Goal: Task Accomplishment & Management: Complete application form

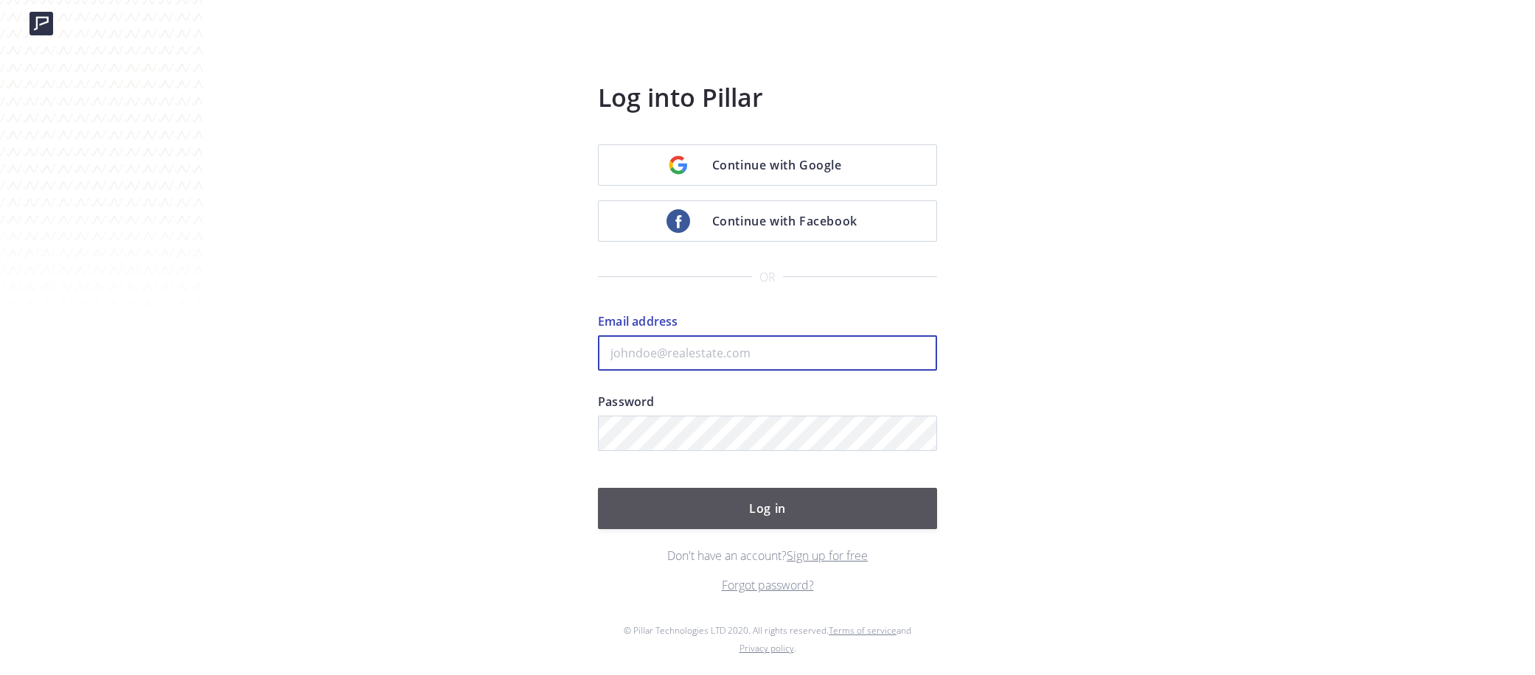
type input "[EMAIL_ADDRESS][DOMAIN_NAME]"
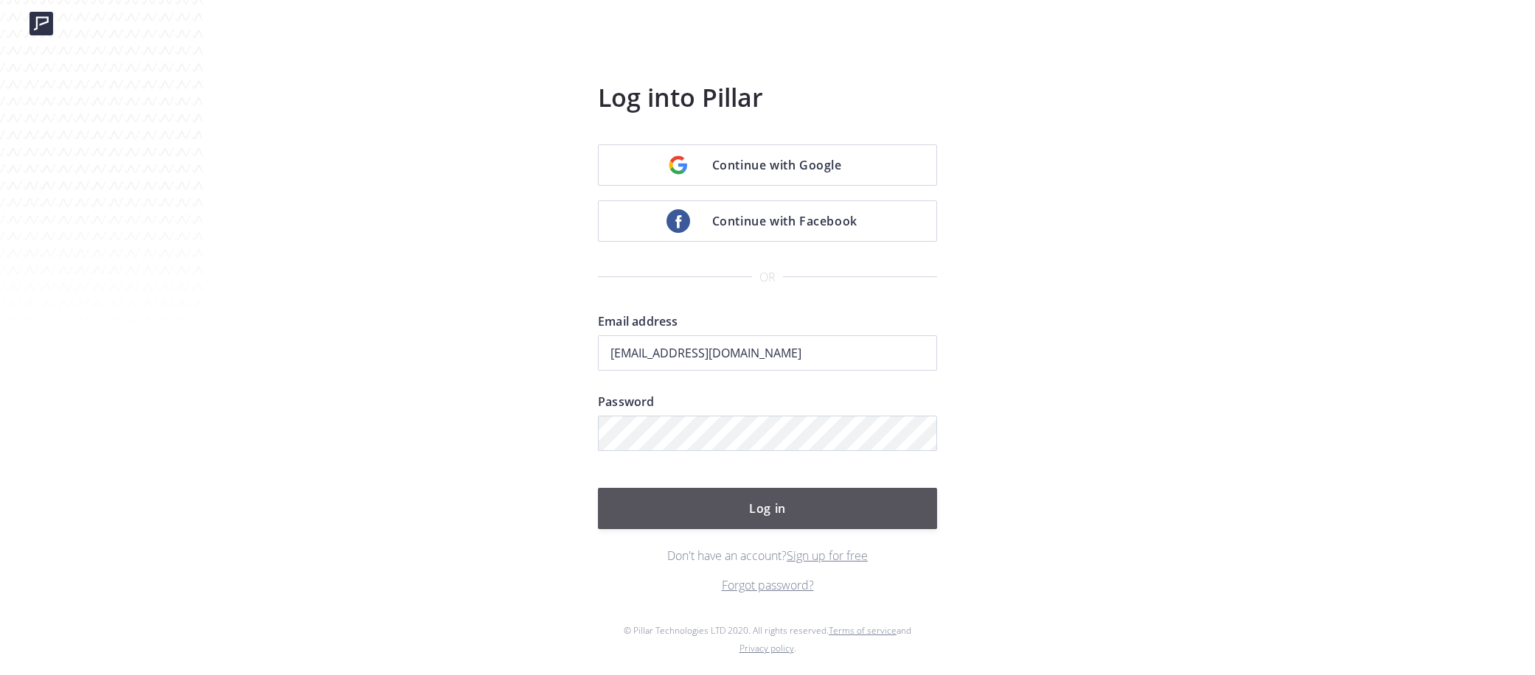
click at [772, 509] on button "Log in" at bounding box center [767, 508] width 339 height 41
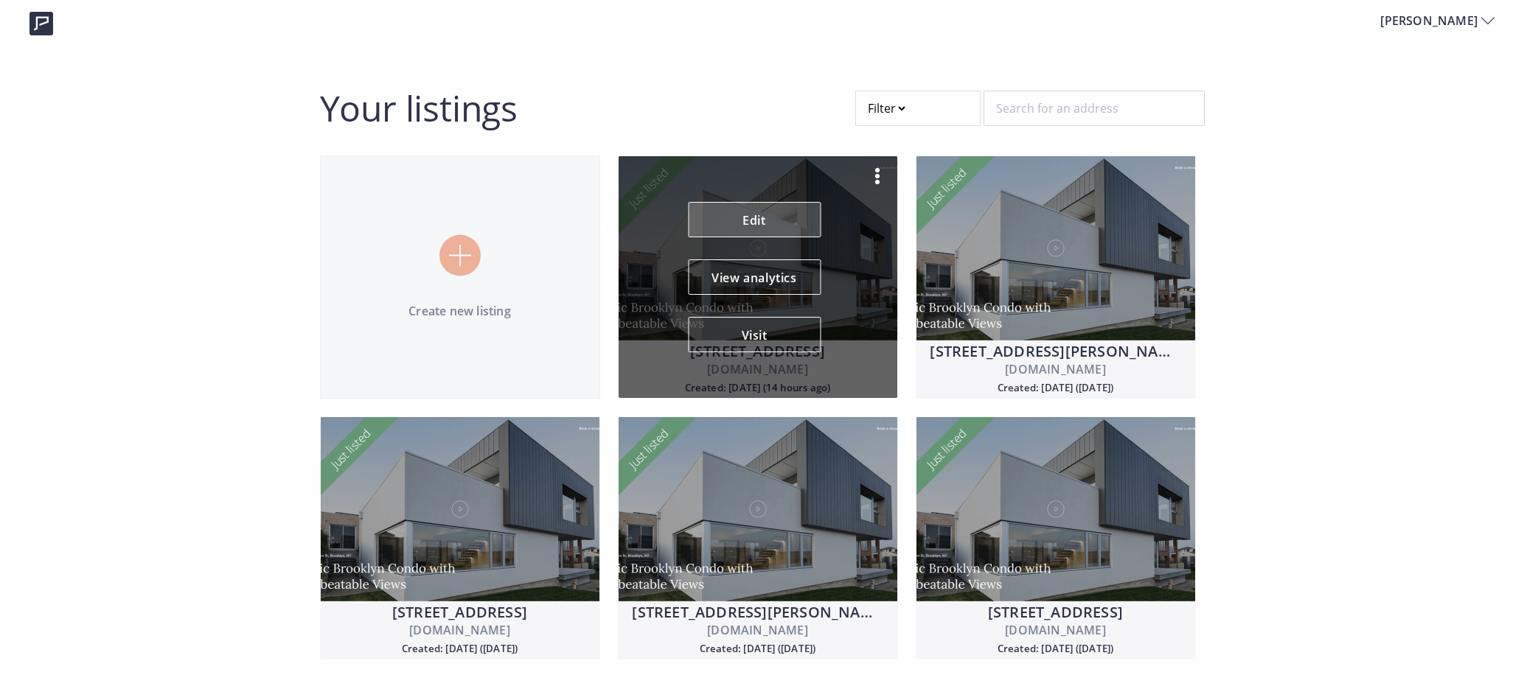
click at [766, 220] on link "Edit" at bounding box center [754, 219] width 133 height 35
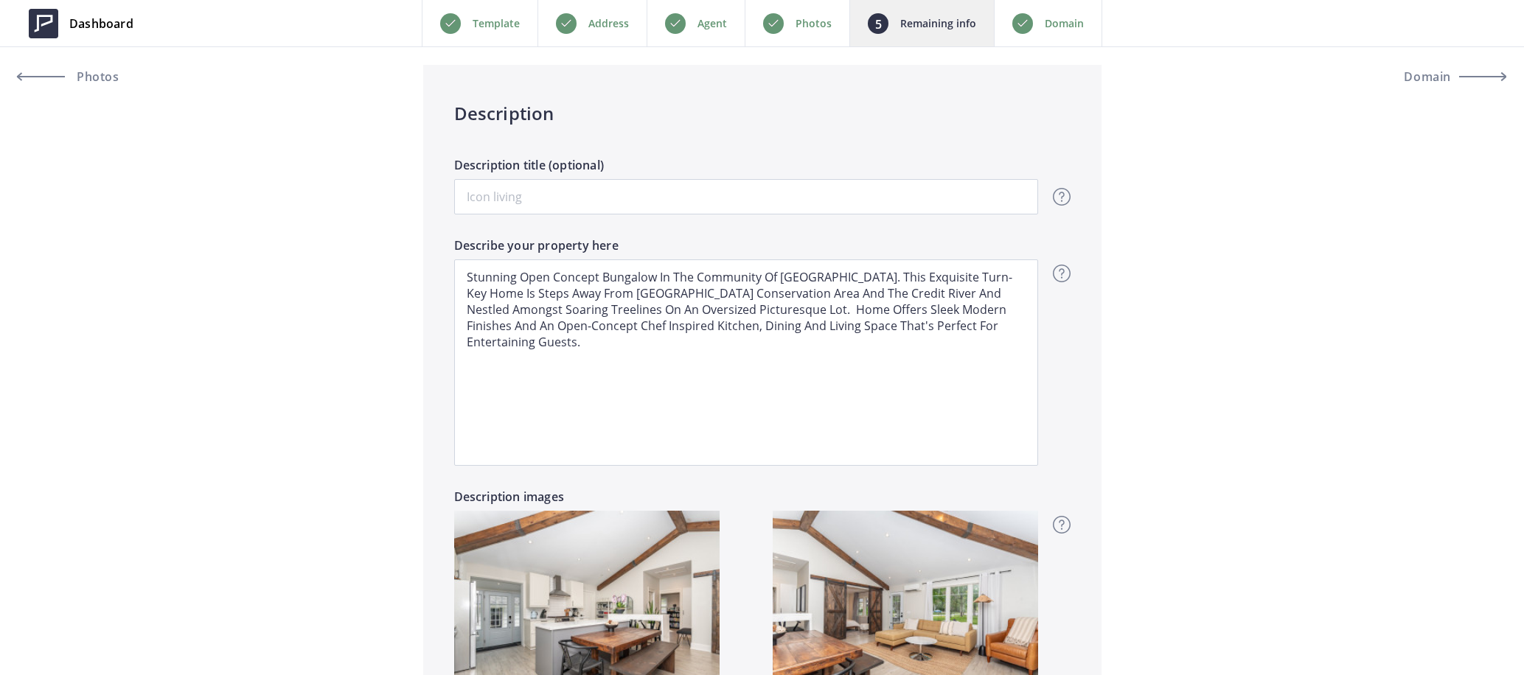
scroll to position [1125, 0]
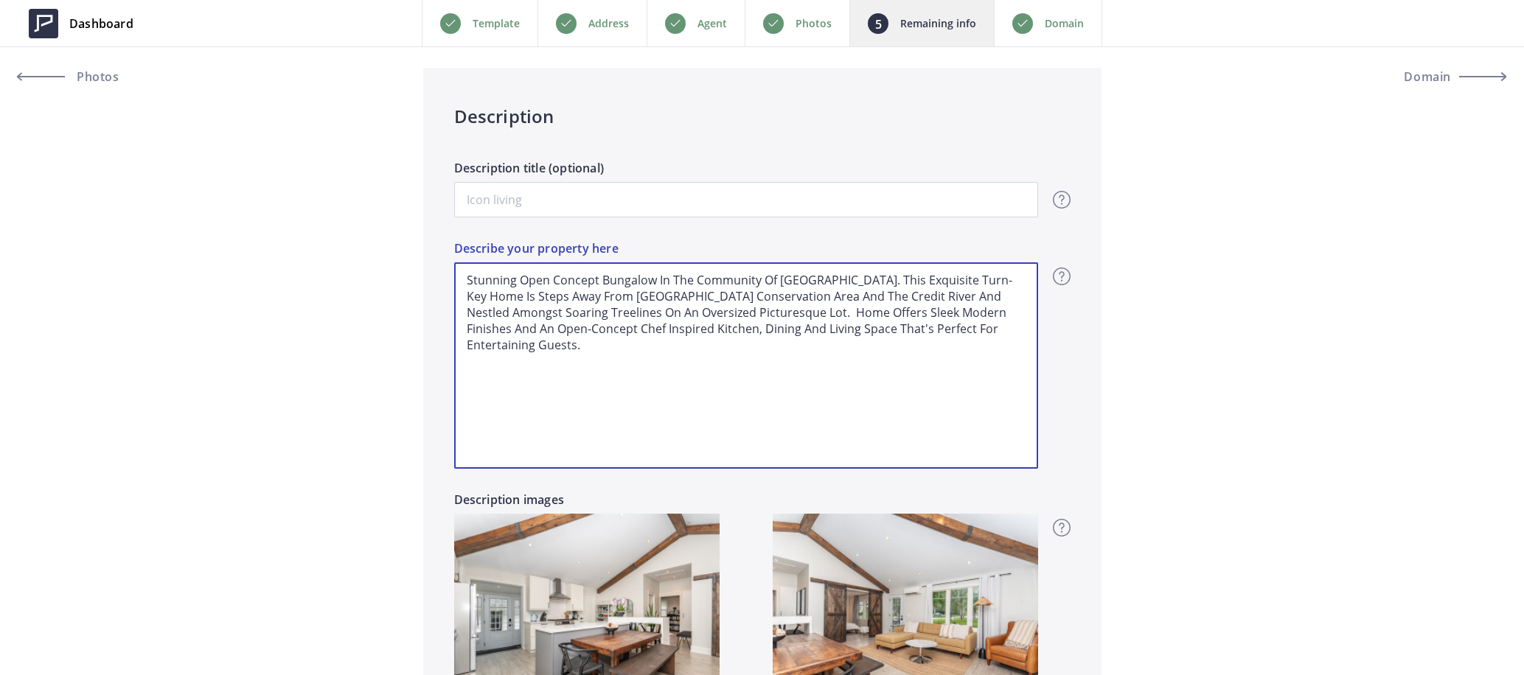
drag, startPoint x: 1022, startPoint y: 329, endPoint x: 422, endPoint y: 259, distance: 603.3
click at [423, 259] on div "Description Description title (optional) Overview - overview title and text Her…" at bounding box center [762, 419] width 678 height 703
type input "1,279,000"
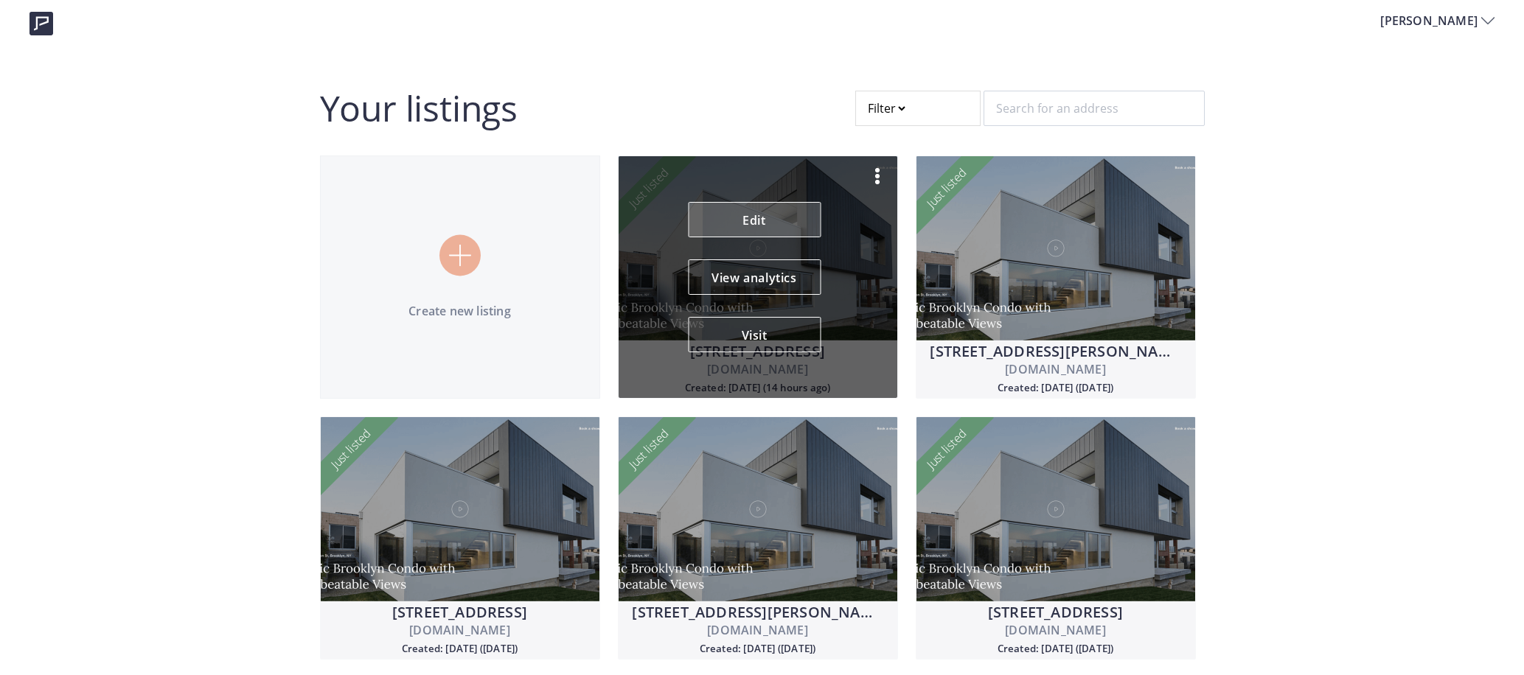
click at [759, 218] on link "Edit" at bounding box center [754, 219] width 133 height 35
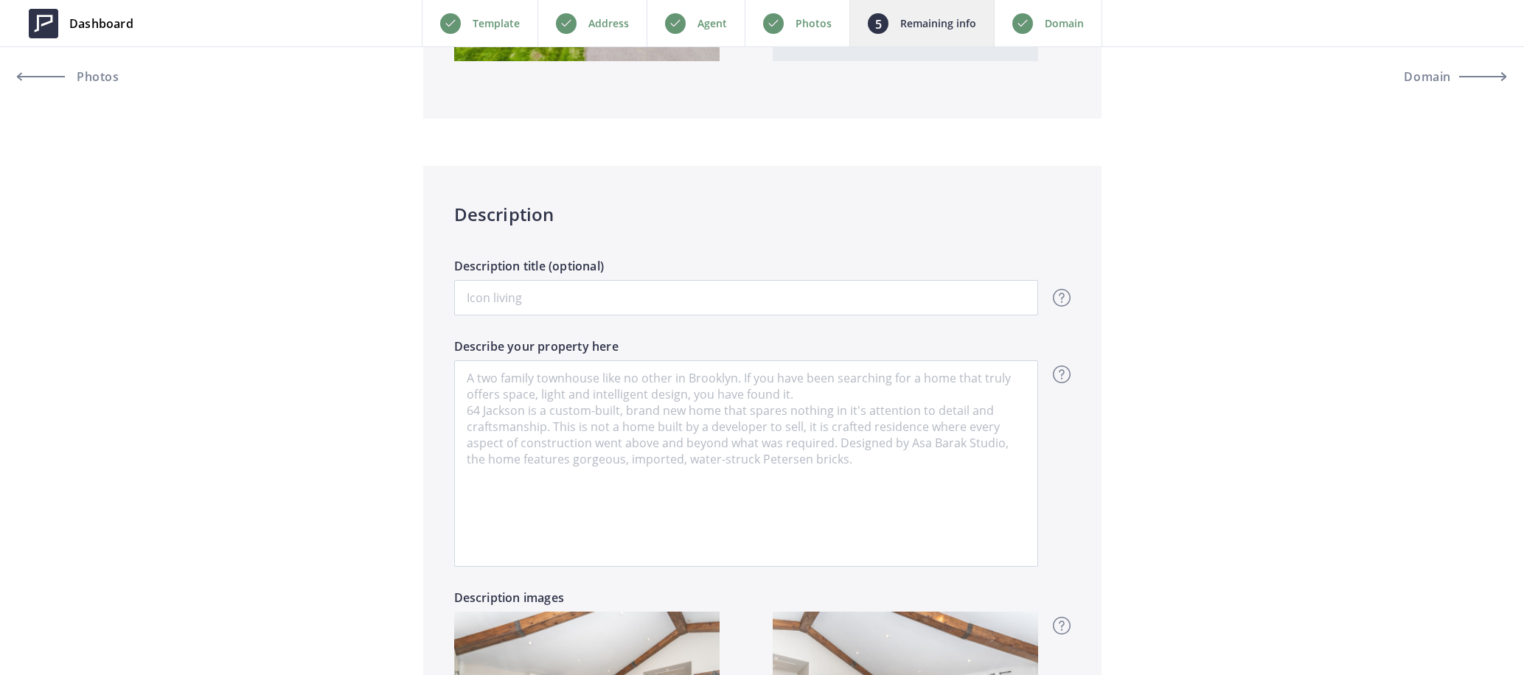
scroll to position [1028, 0]
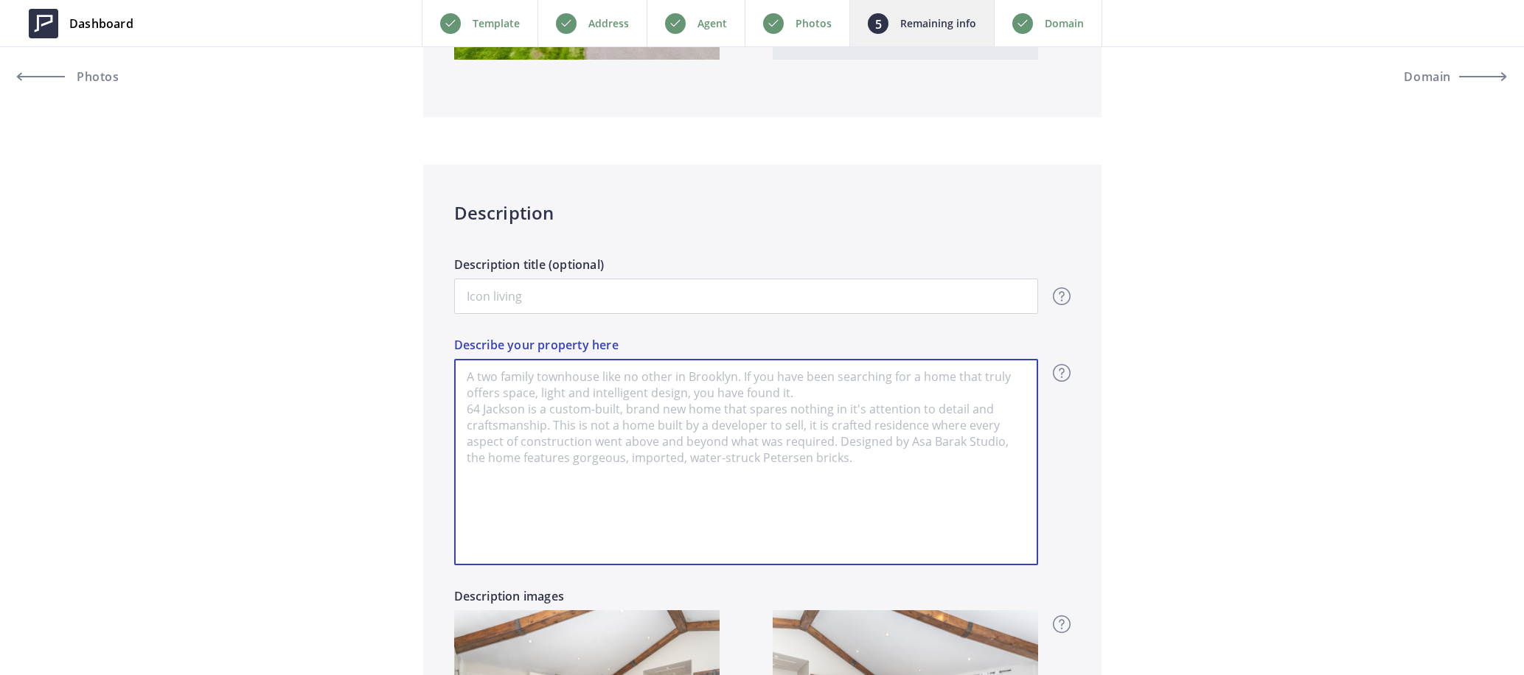
paste textarea "Nestled in the heart of old [GEOGRAPHIC_DATA], [STREET_ADDRESS] is a beautifull…"
type input "1,279,000"
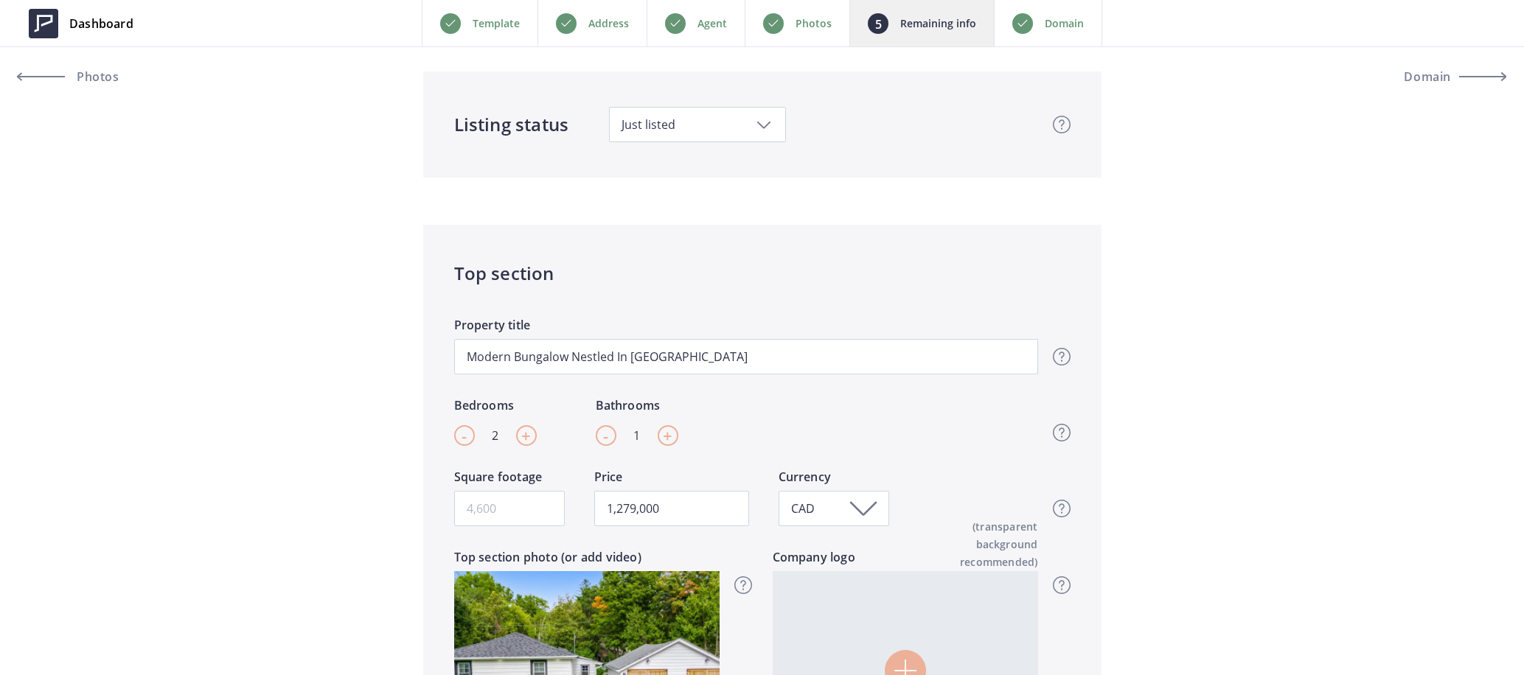
scroll to position [323, 0]
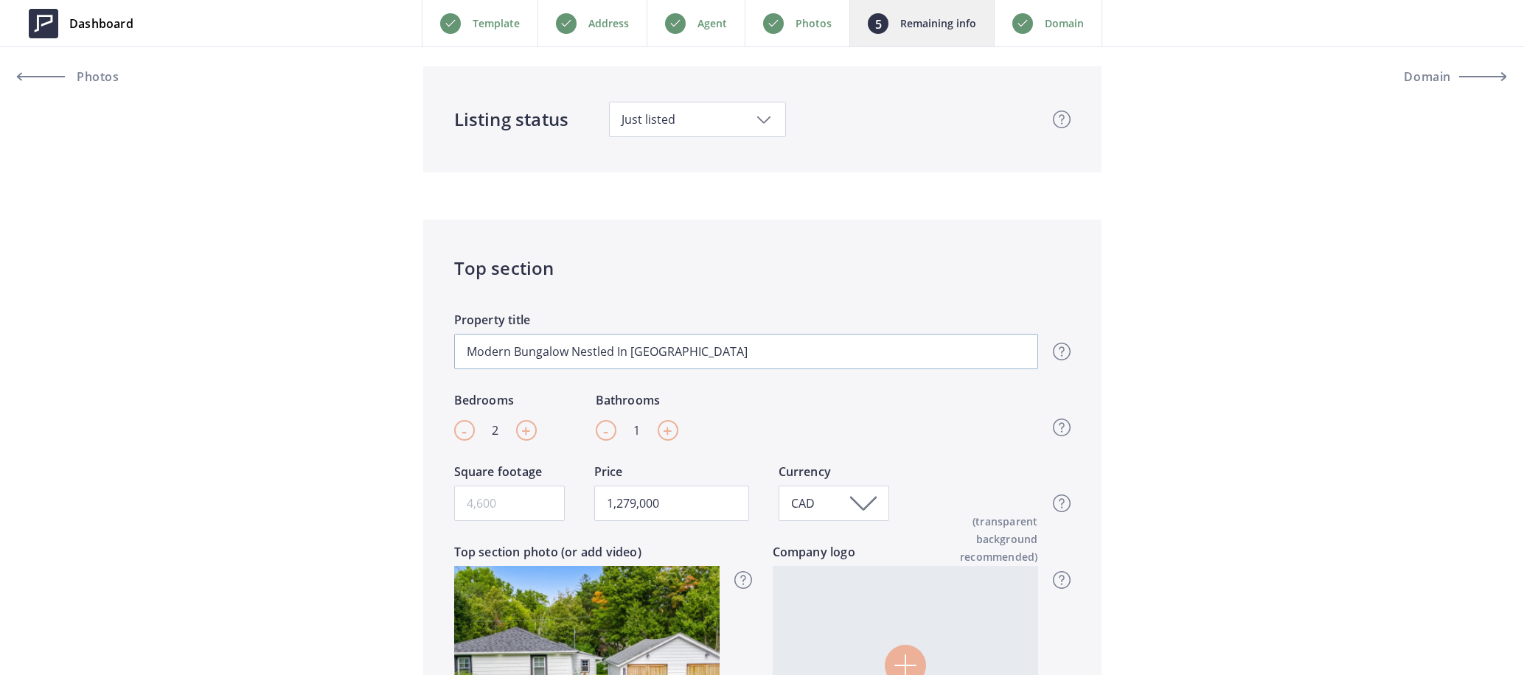
type textarea "Nestled in the heart of old [GEOGRAPHIC_DATA], [STREET_ADDRESS] is a beautifull…"
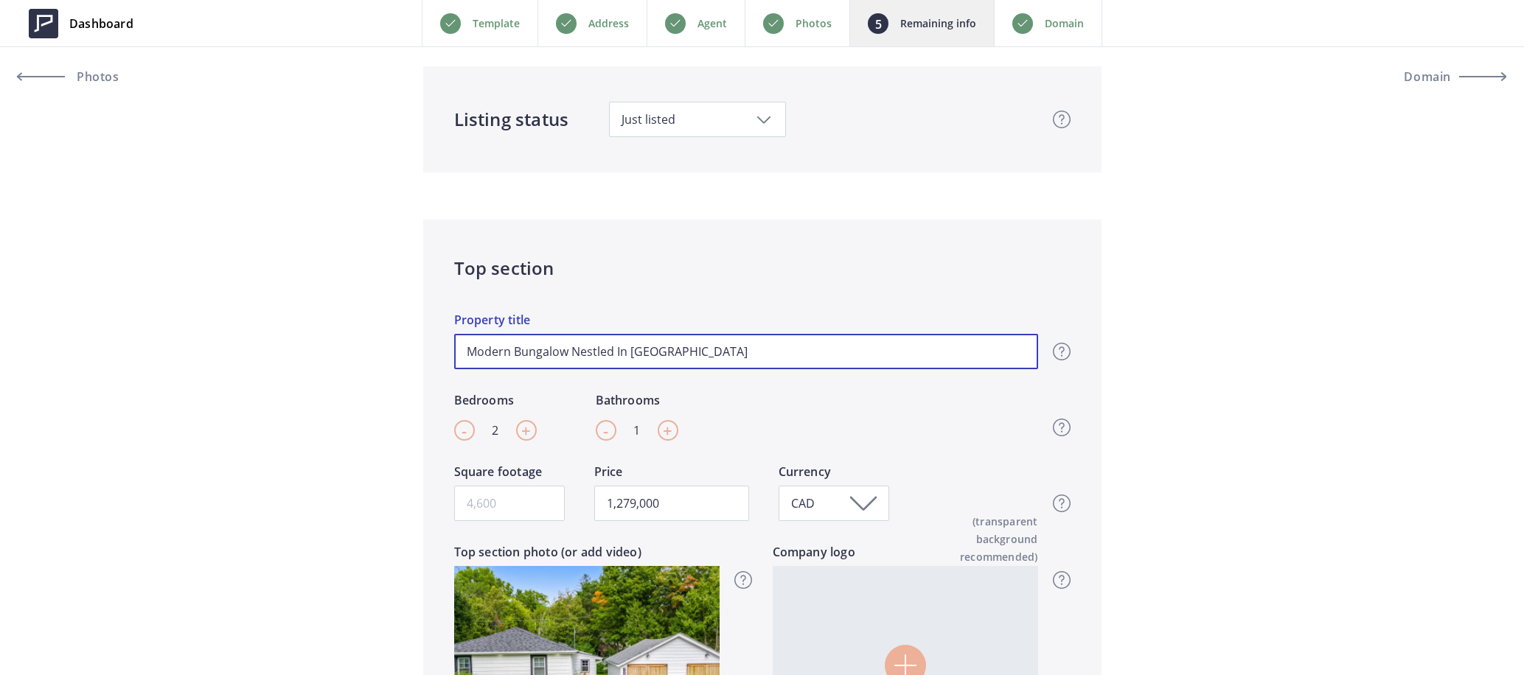
drag, startPoint x: 755, startPoint y: 353, endPoint x: 372, endPoint y: 353, distance: 382.6
type input "N"
type input "1,279,000"
type input "No"
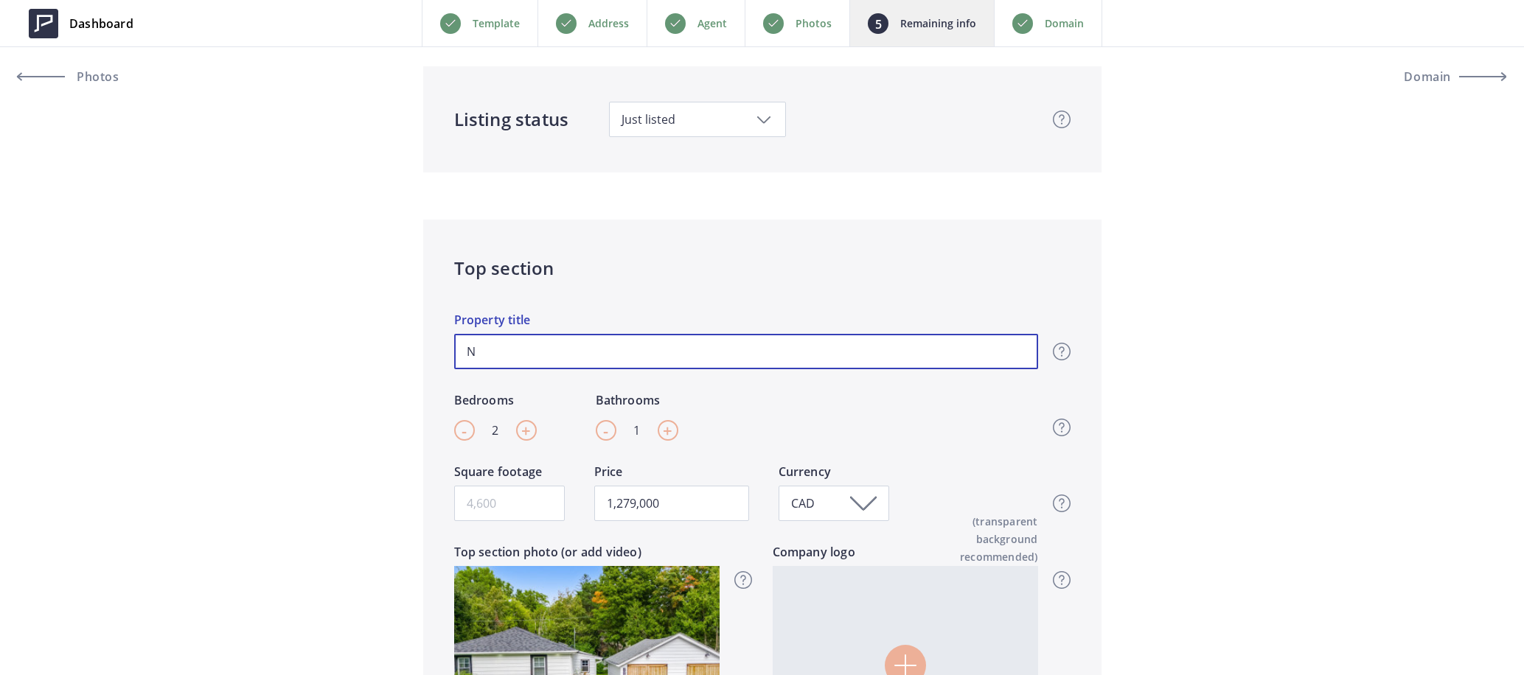
type input "1,279,000"
type input "Not"
type input "1,279,000"
type input "Noth"
type input "1,279,000"
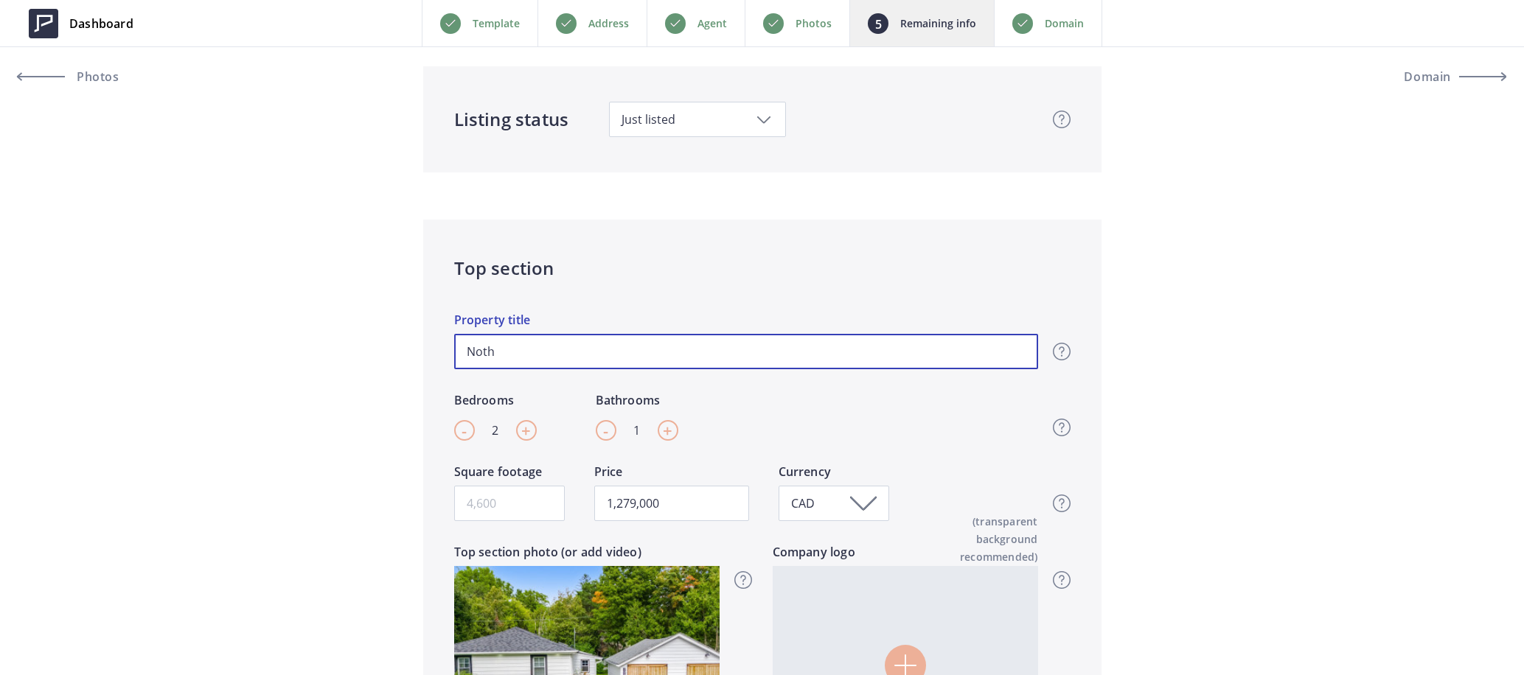
type input "Nothi"
type input "1,279,000"
type input "Nothin"
type input "1,279,000"
type input "Nothing"
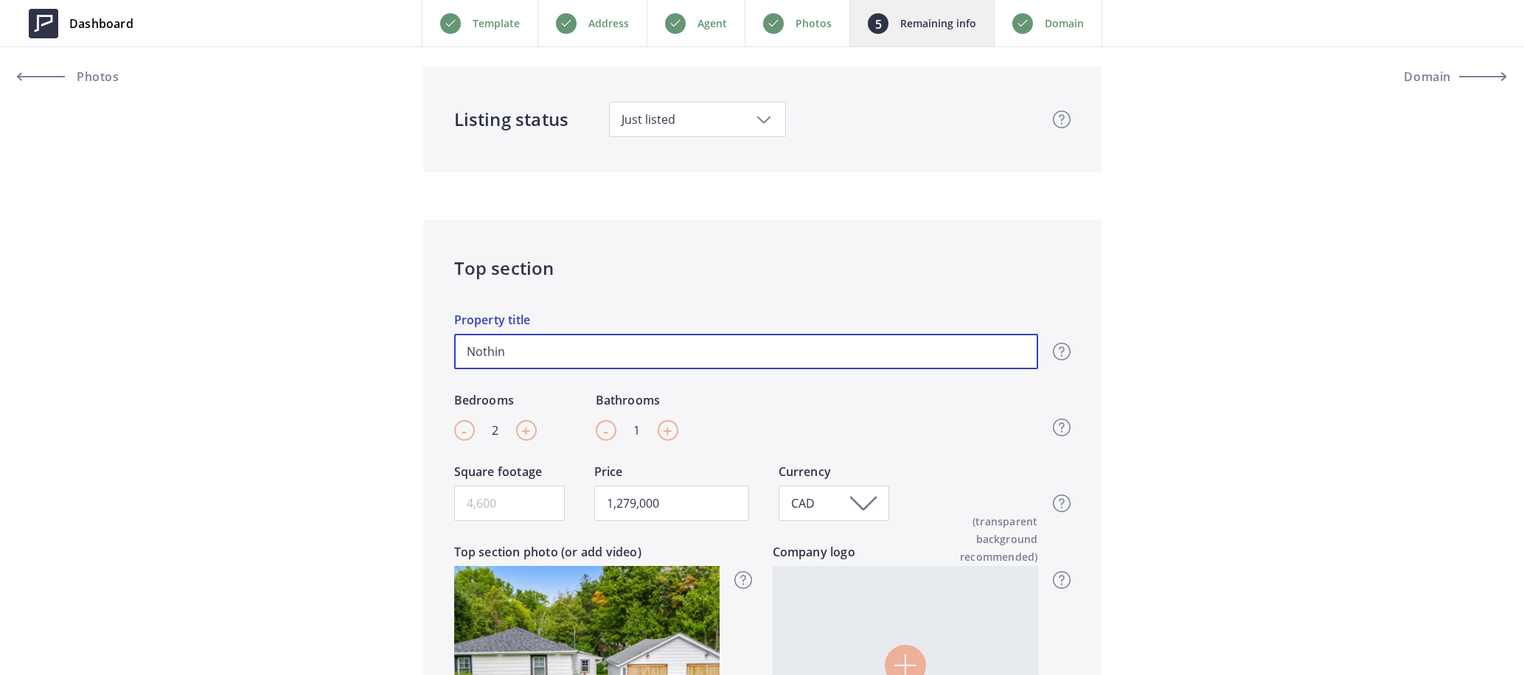
type input "1,279,000"
type input "Nothing"
type input "1,279,000"
type input "Nothing O"
type input "1,279,000"
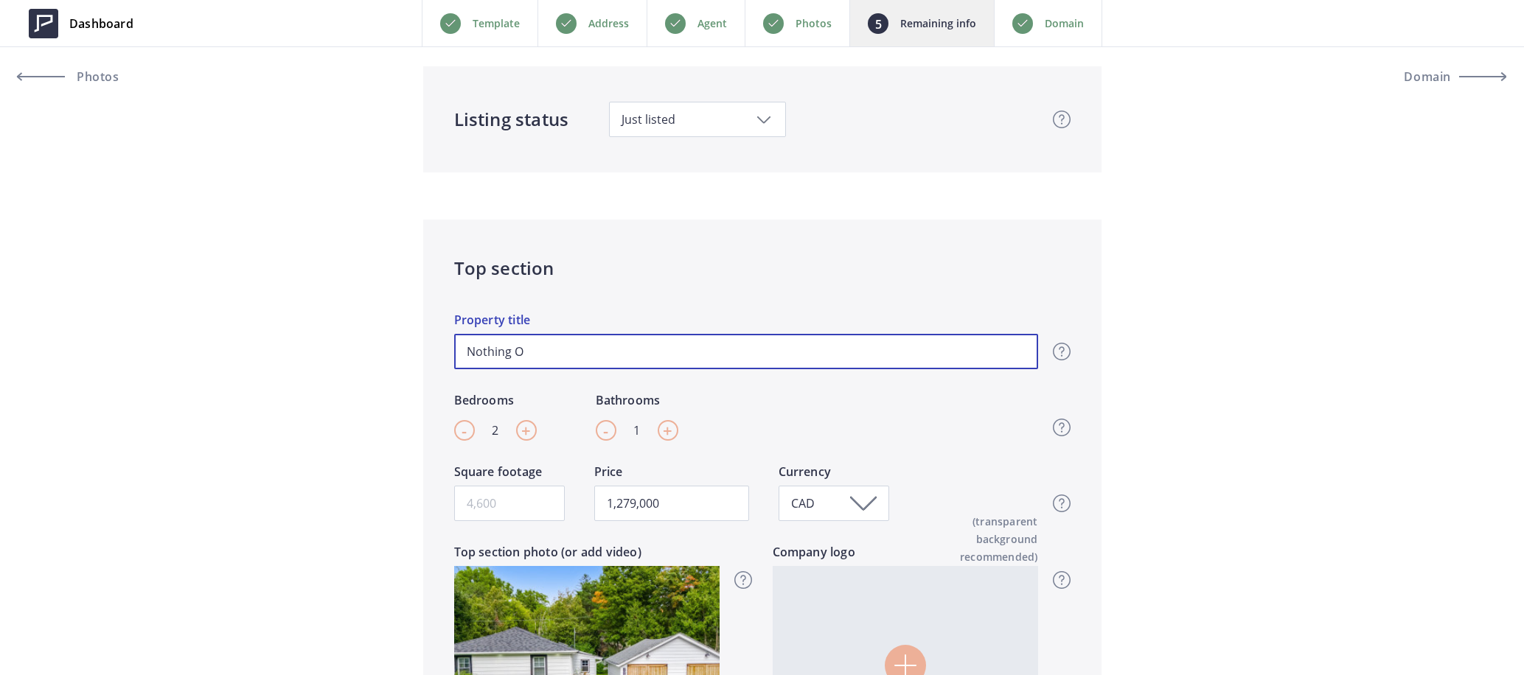
type input "Nothing Ol"
type input "1,279,000"
type input "Nothing Old"
type input "1,279,000"
type input "Nothing Old"
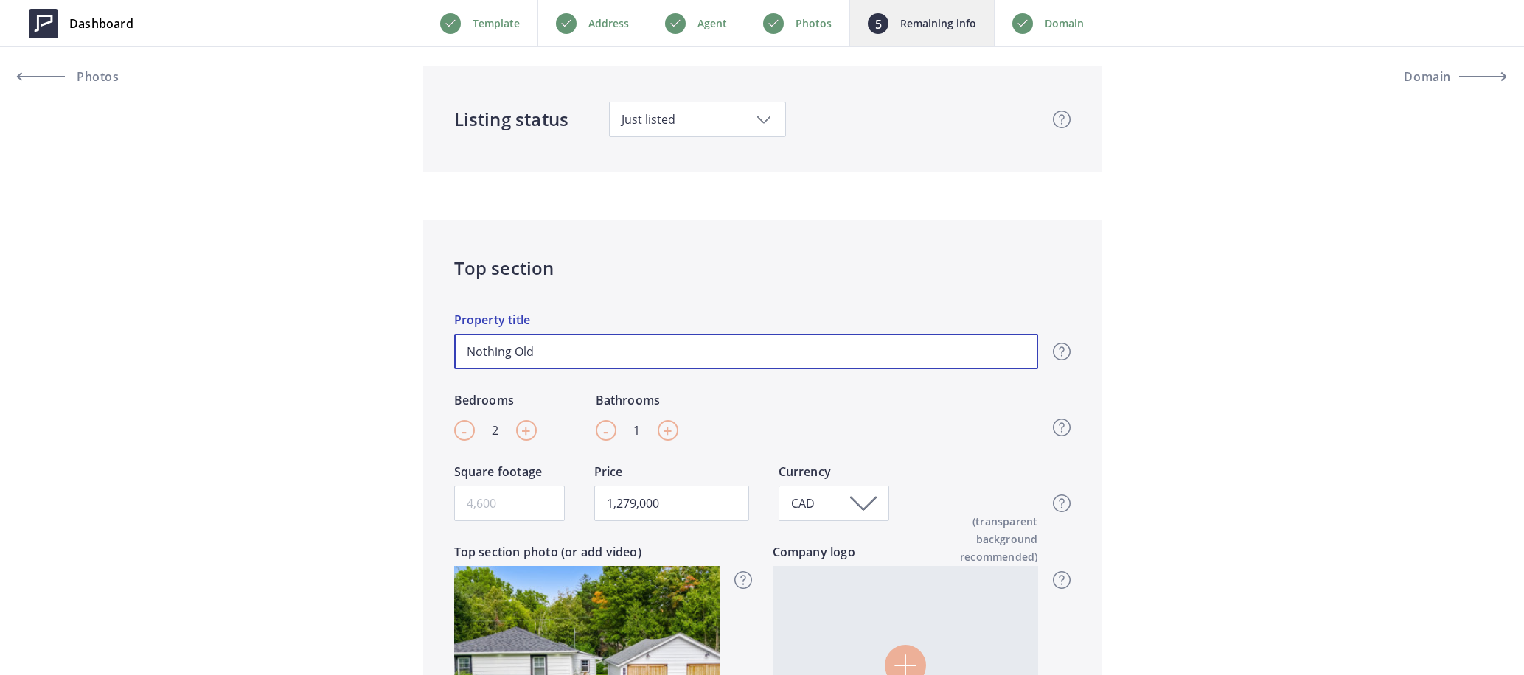
type input "1,279,000"
type input "Nothing Old a"
type input "1,279,000"
type input "Nothing Old ab"
type input "1,279,000"
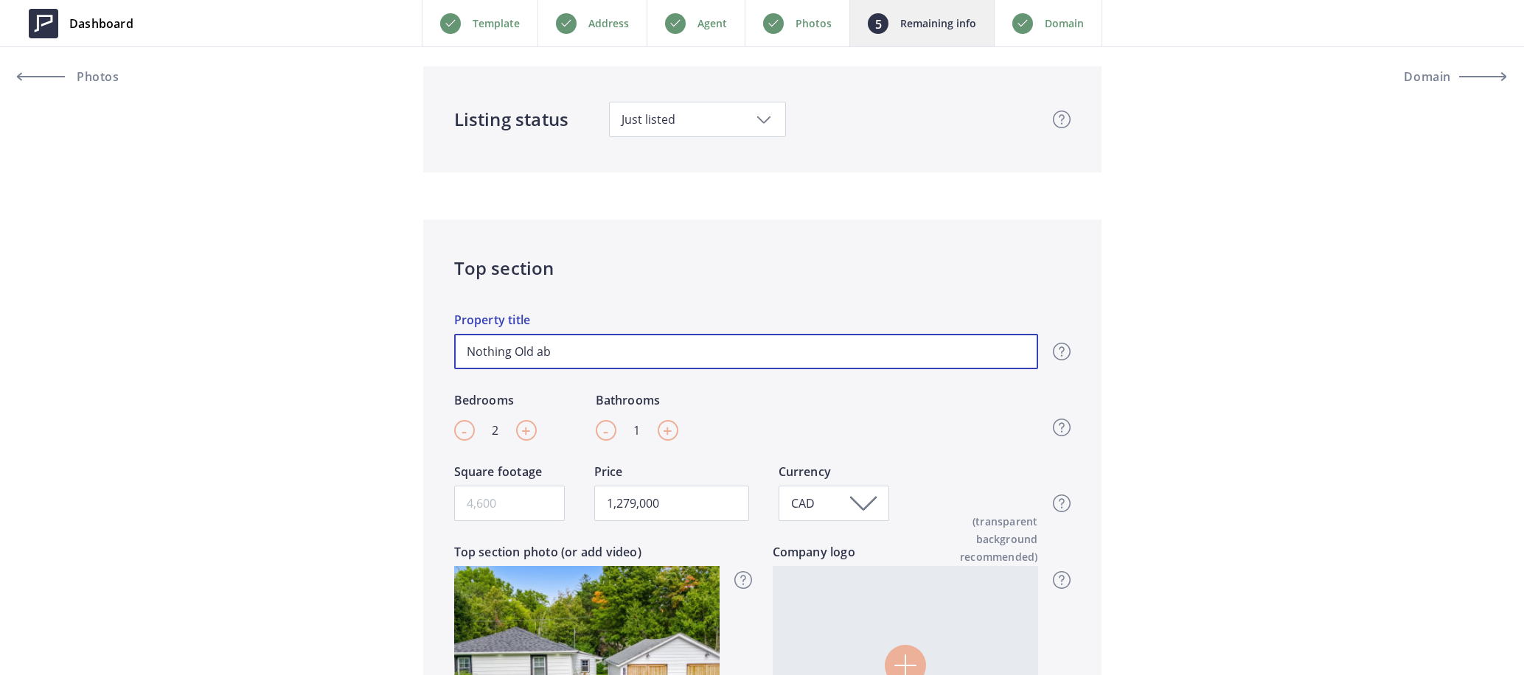
type input "Nothing Old abo"
type input "1,279,000"
type input "Nothing Old abou"
type input "1,279,000"
type input "Nothing Old about"
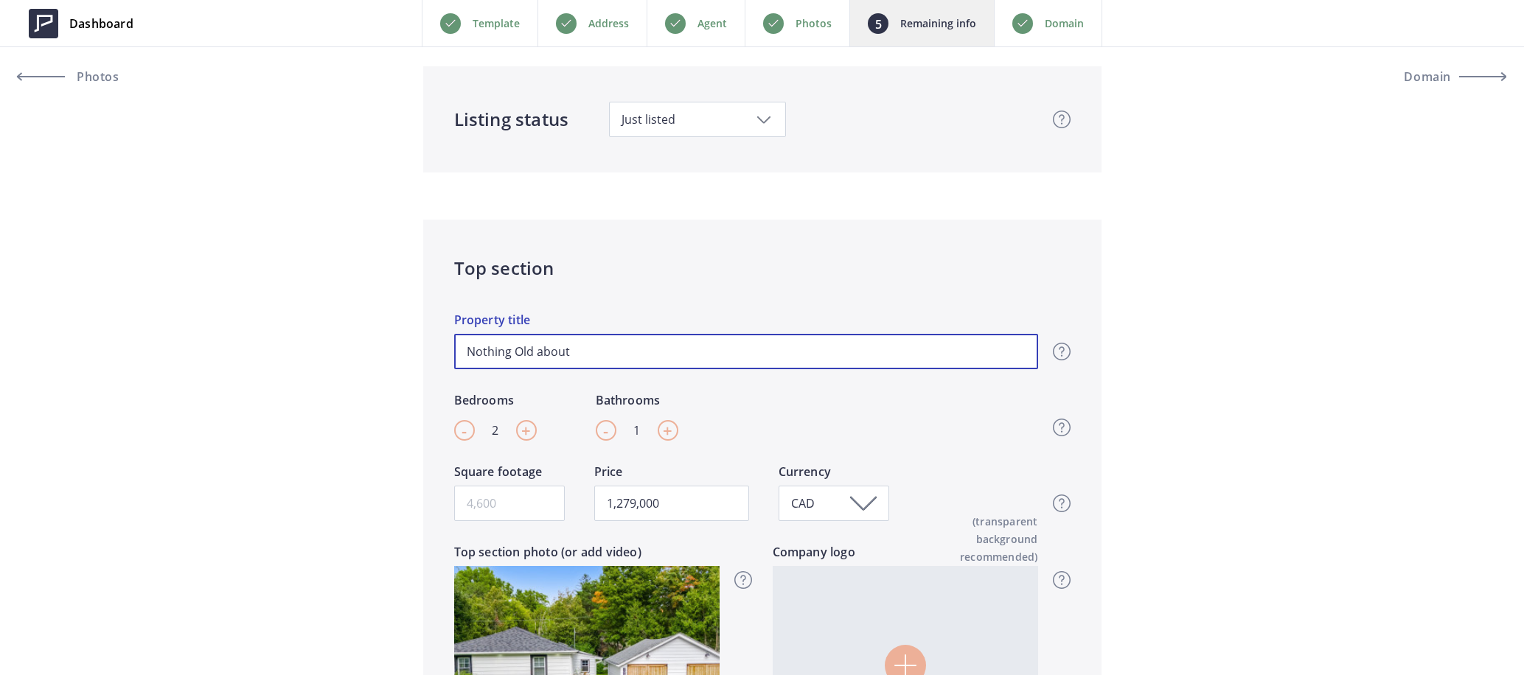
type input "1,279,000"
type input "Nothing Old about"
type input "1,279,000"
type input "Nothing Old about 7"
type input "1,279,000"
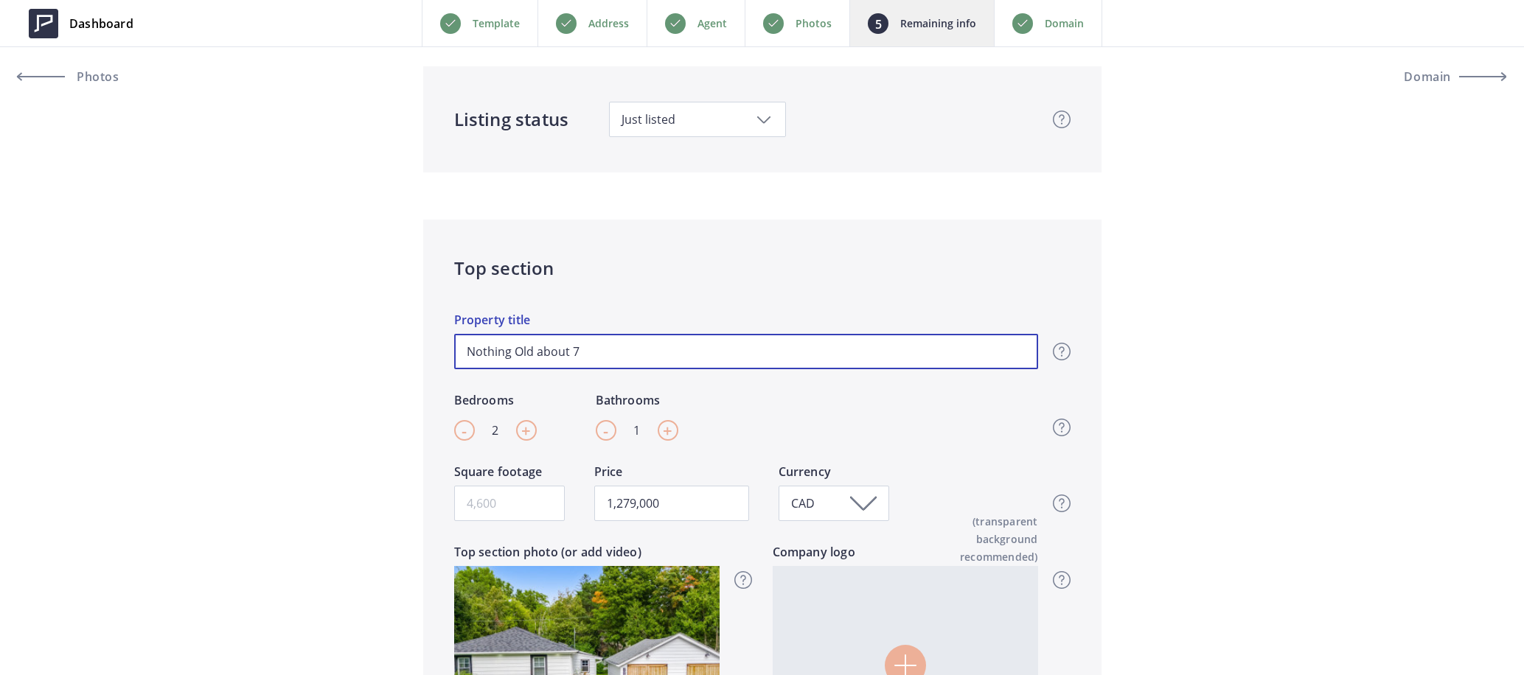
type input "Nothing Old about 70"
type input "1,279,000"
type input "Nothing Old about 706"
type input "1,279,000"
type input "Nothing Old about 7067"
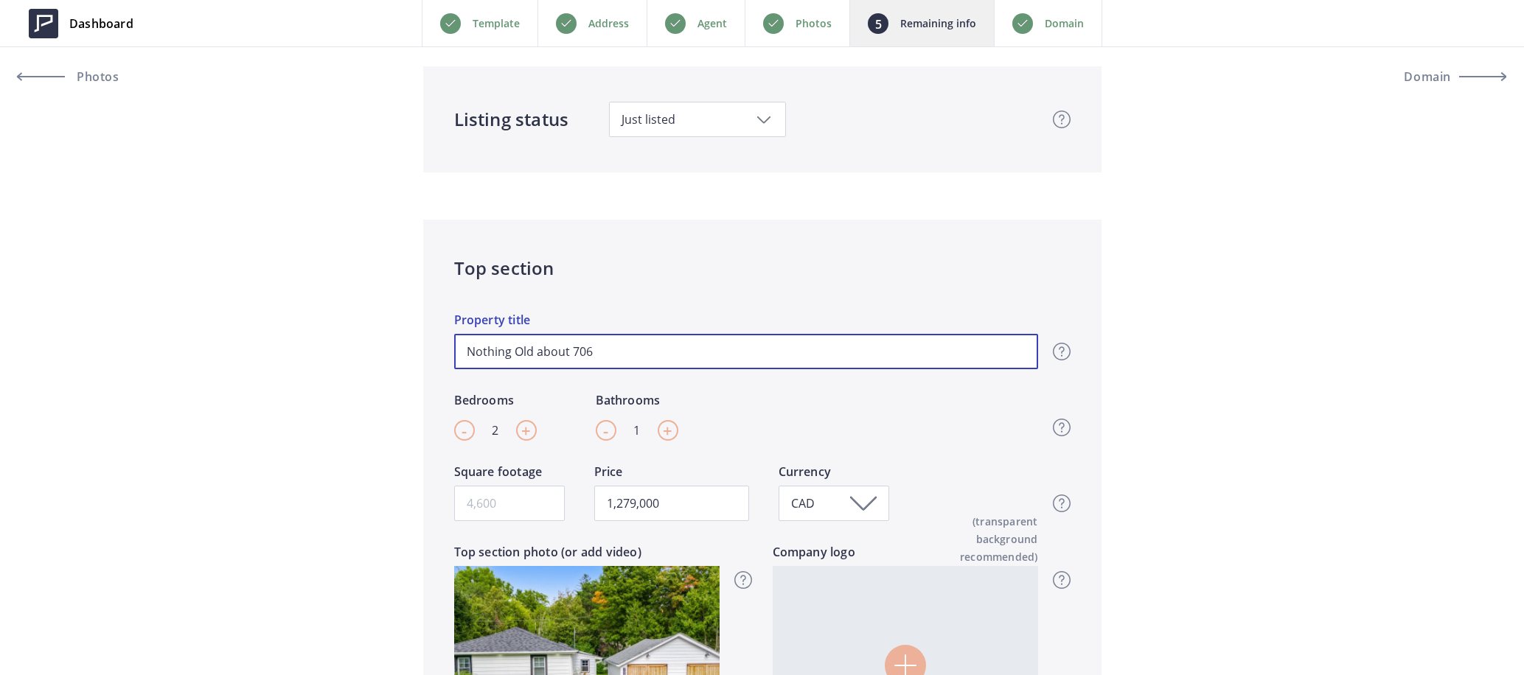
type input "1,279,000"
type input "Nothing Old about 7067"
type input "1,279,000"
type input "Nothing Old about 7067 O"
type input "1,279,000"
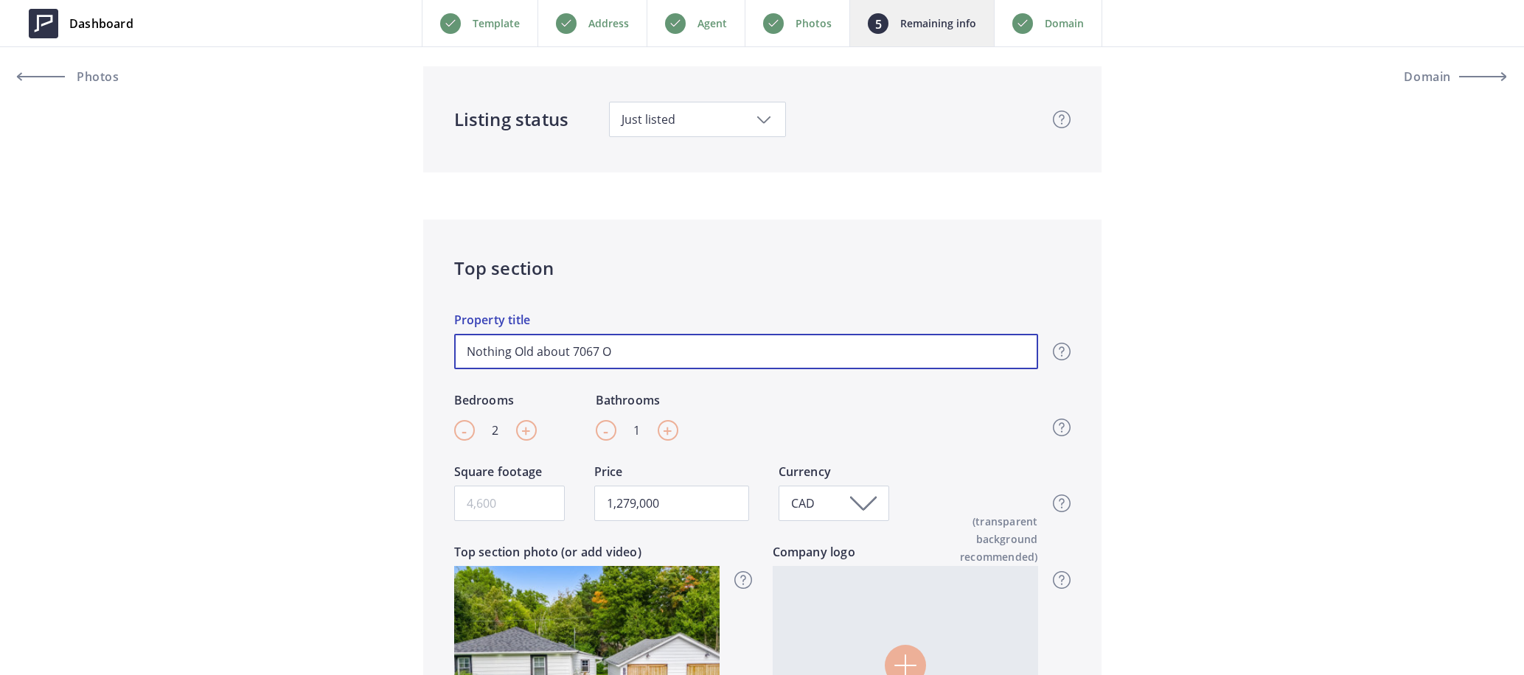
type input "Nothing Old about 7067 Ol"
type input "1,279,000"
type input "Nothing Old about 7067 Old"
type input "1,279,000"
type input "Nothing Old about 7067 Old"
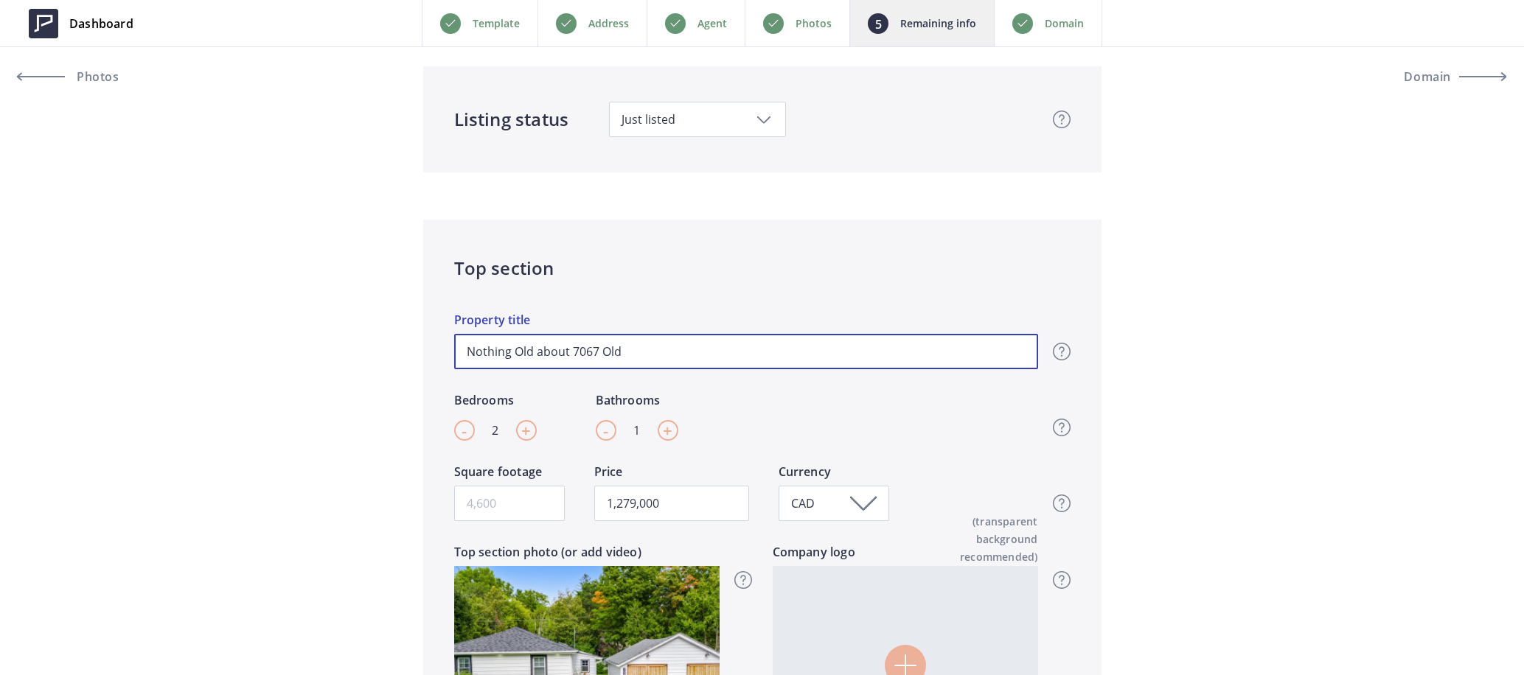
type input "1,279,000"
type input "Nothing Old about 7067 Old M"
type input "1,279,000"
type input "Nothing Old about 7067 Old Mi"
type input "1,279,000"
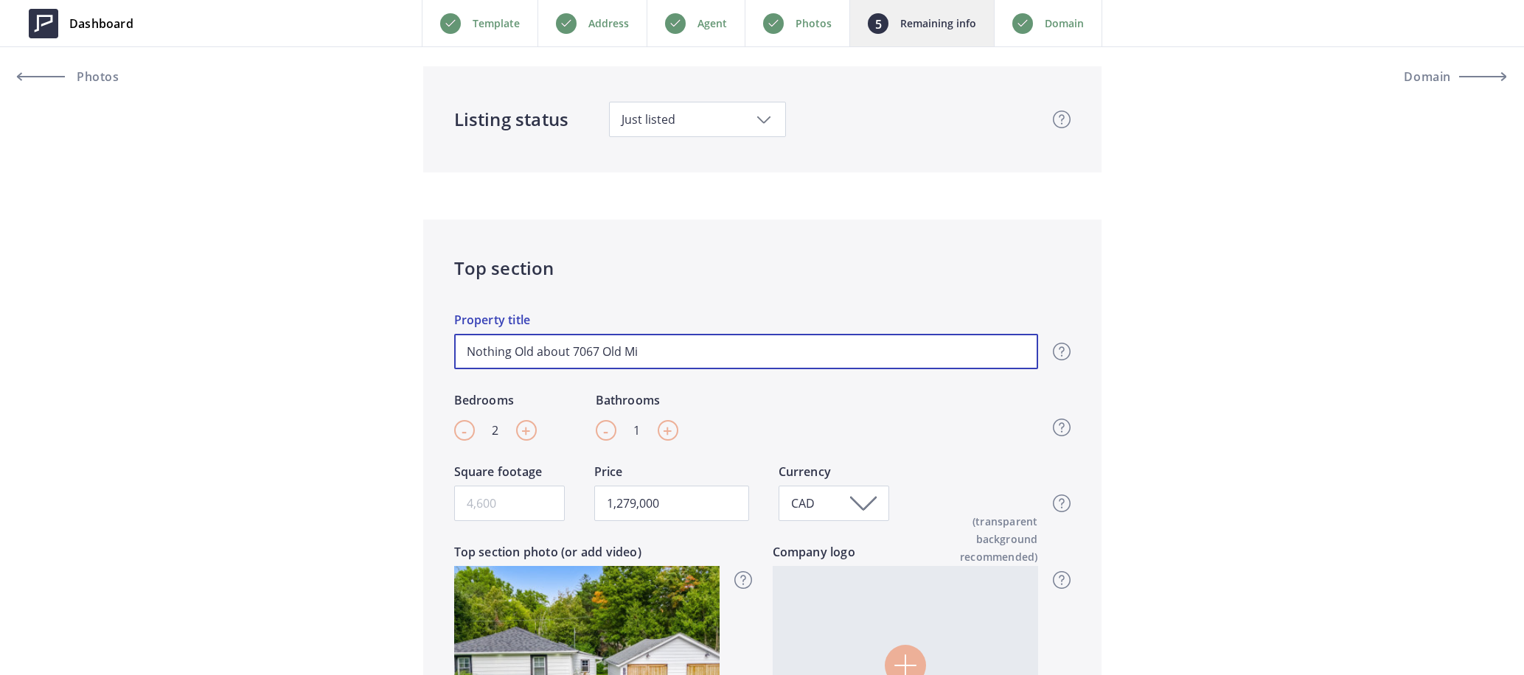
type input "Nothing Old about 7067 Old Mil"
type input "1,279,000"
type input "Nothing Old about 7067 Old Mill"
type input "1,279,000"
type input "Nothing Old about 7067 Old Mill"
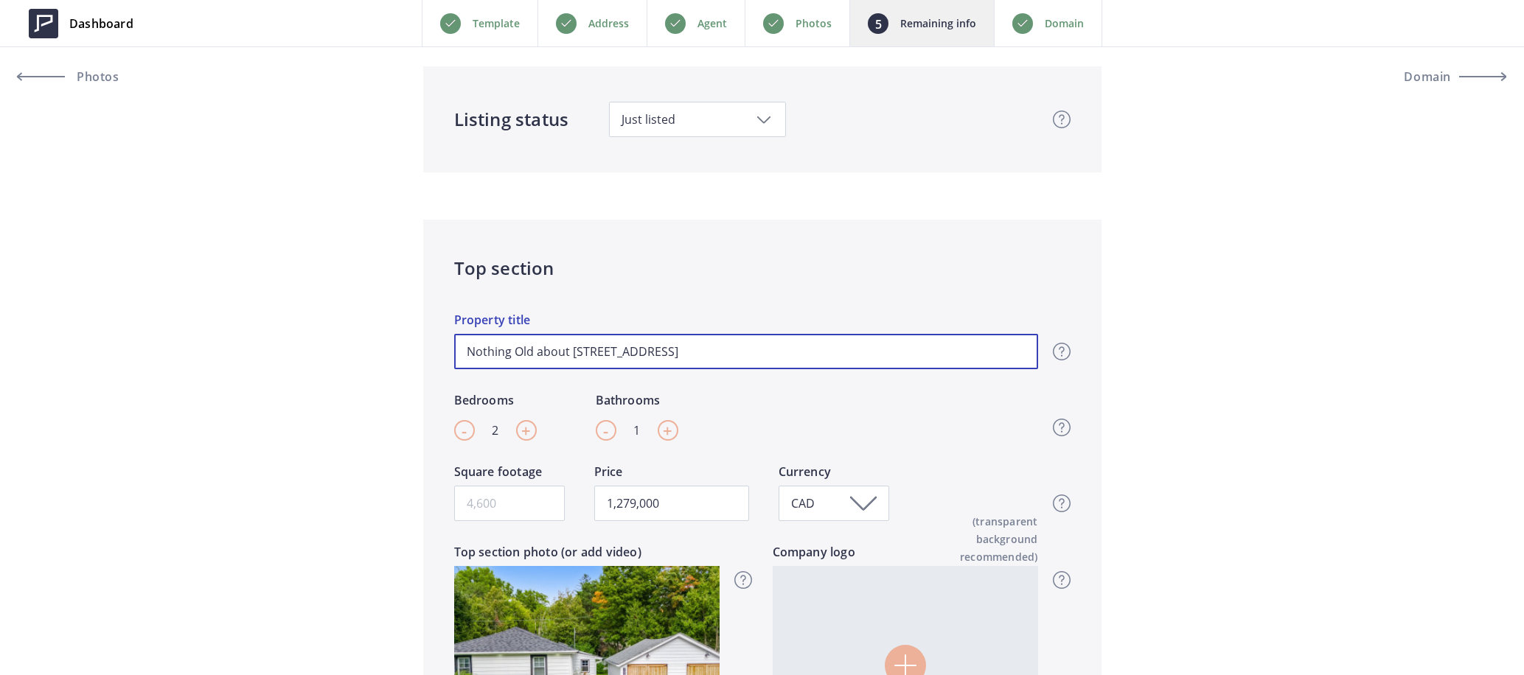
type input "1,279,000"
type input "Nothing Old about 7067 Old Mill i"
type input "1,279,000"
type input "Nothing Old about 7067 Old Mill in"
type input "1,279,000"
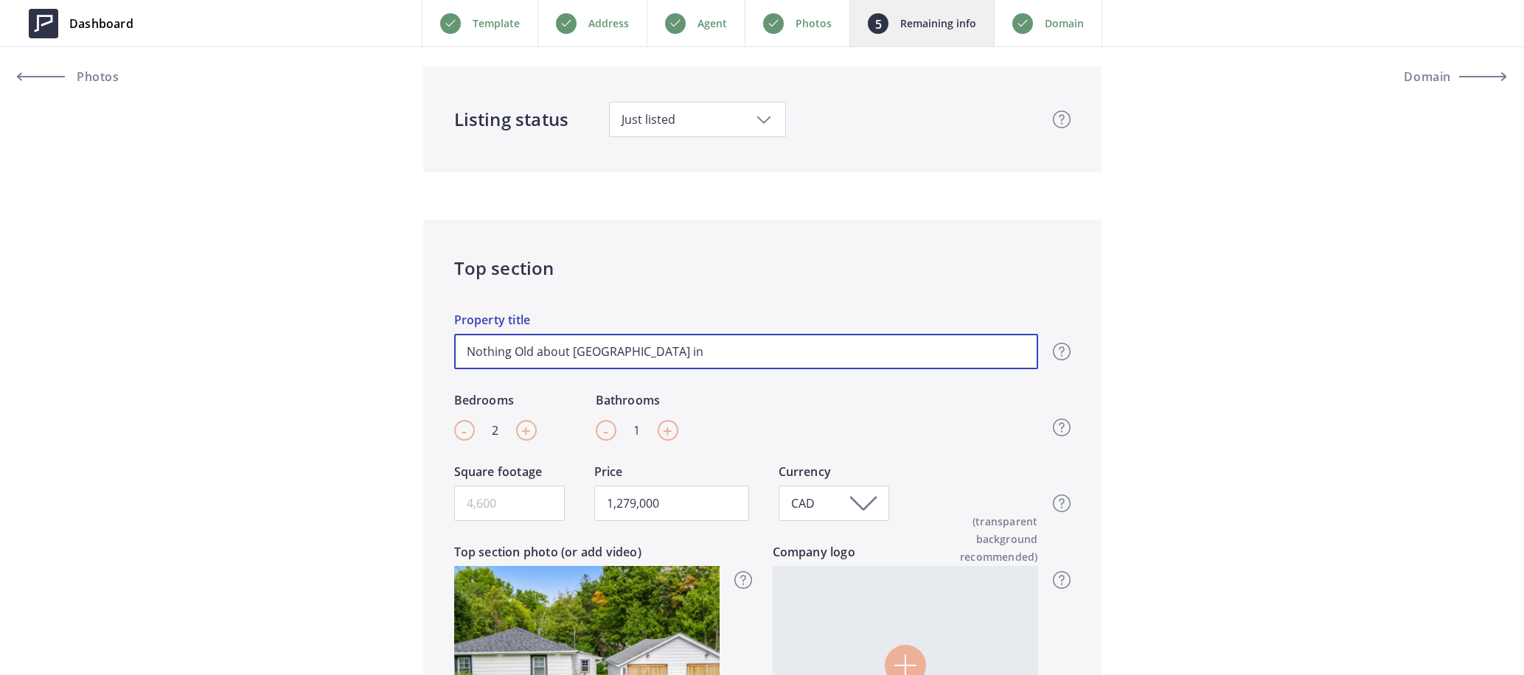
type input "Nothing Old about 7067 Old Mill in"
type input "1,279,000"
type input "Nothing Old about 7067 Old Mill in H"
type input "1,279,000"
type input "Nothing Old about 7067 Old Mill in Hi"
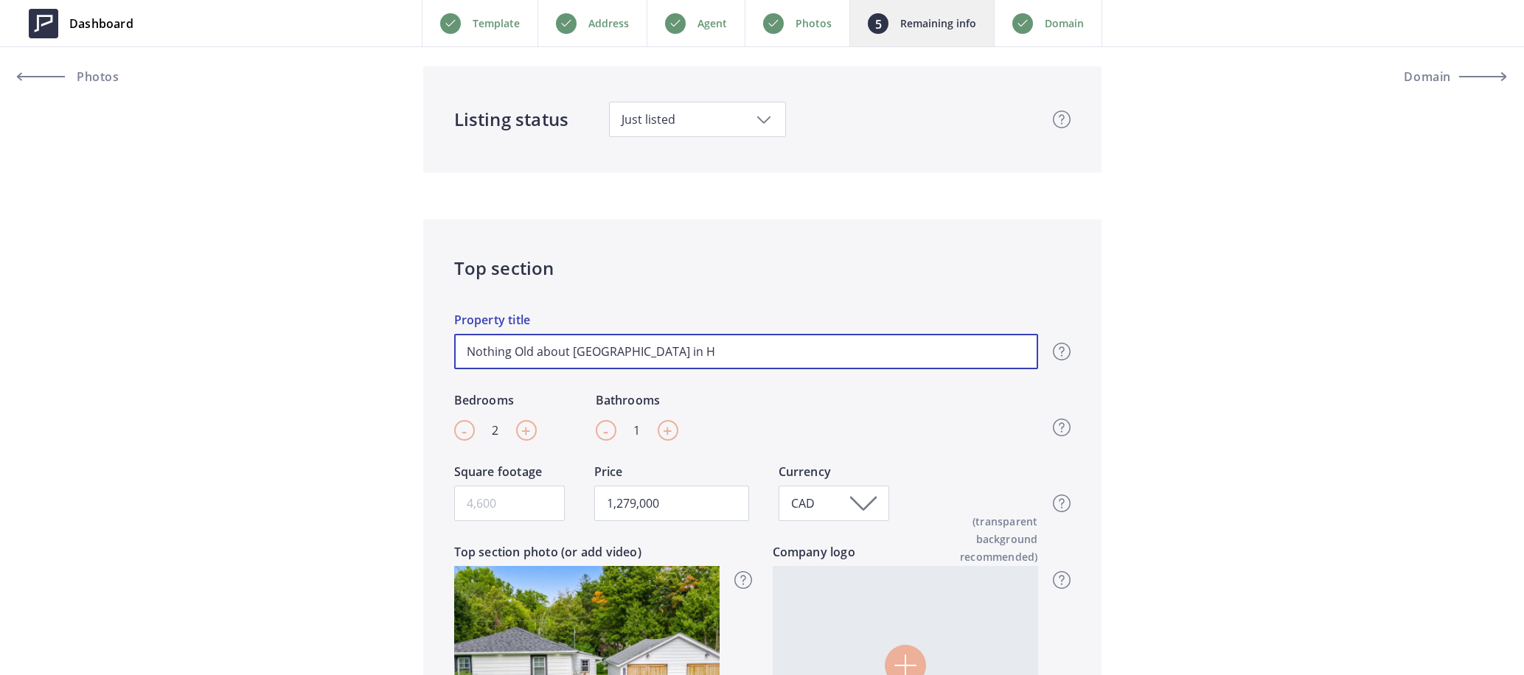
type input "1,279,000"
type input "Nothing Old about 7067 Old Mill in His"
type input "1,279,000"
type input "Nothing Old about 7067 Old Mill in Hist"
type input "1,279,000"
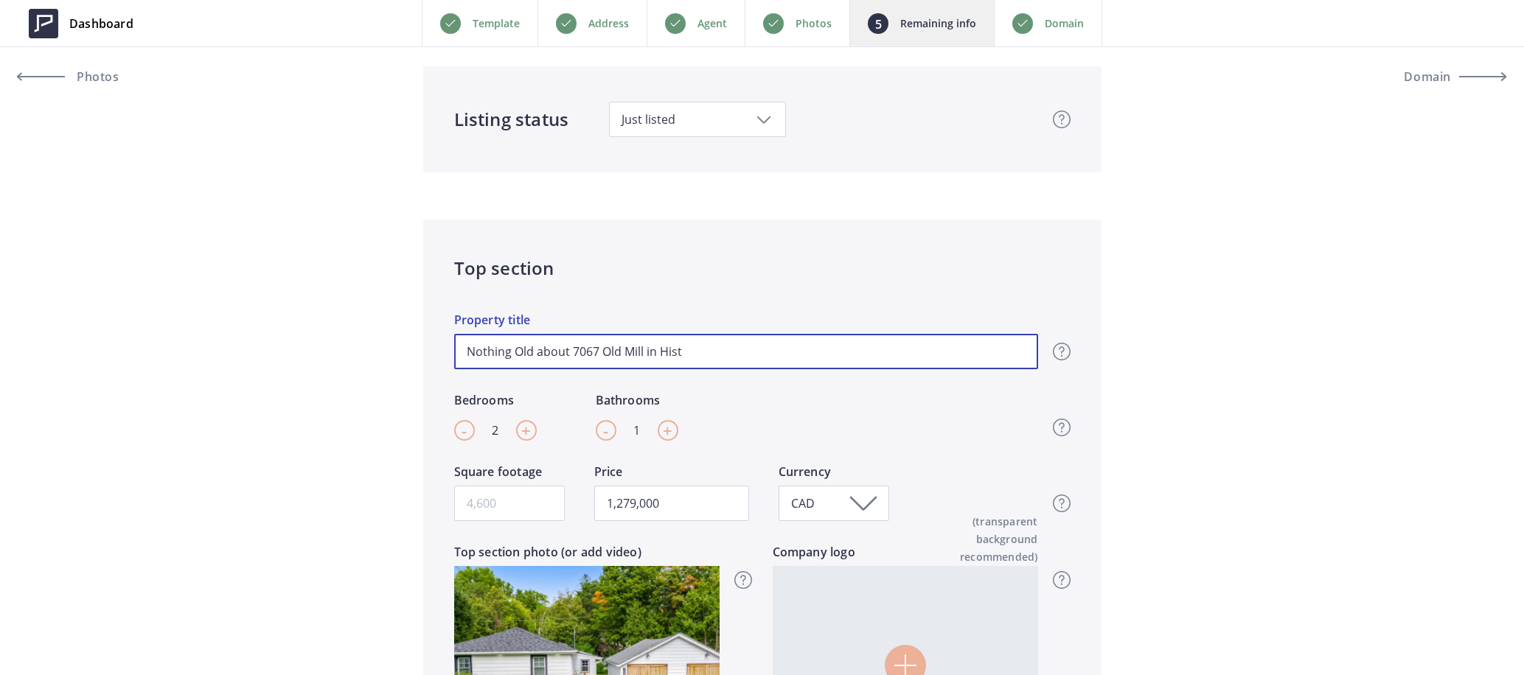
type input "Nothing Old about 7067 Old Mill in Histo"
type input "1,279,000"
type input "Nothing Old about 7067 Old Mill in Histor"
type input "1,279,000"
type input "Nothing Old about 7067 Old Mill in Histori"
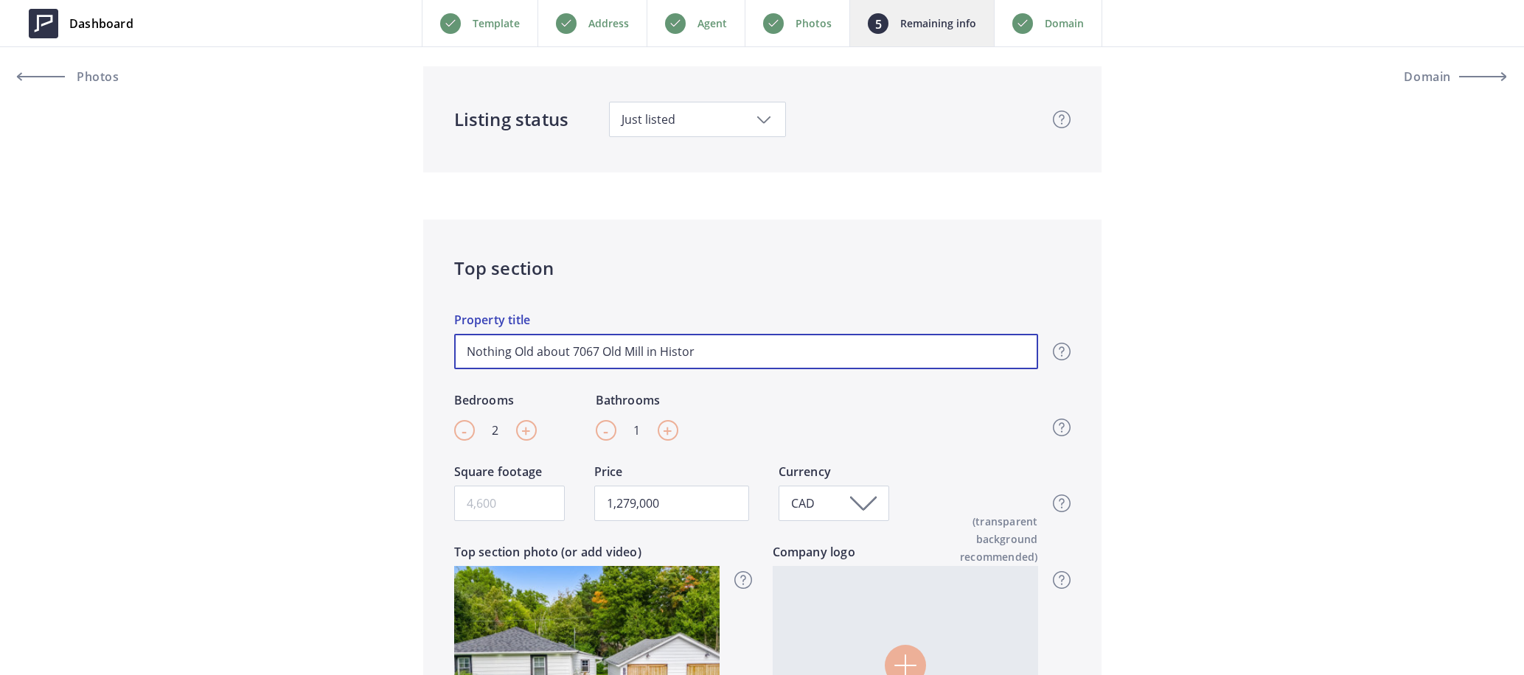
type input "1,279,000"
type input "Nothing Old about 7067 Old Mill in Historic"
type input "1,279,000"
type input "Nothing Old about 7067 Old Mill in Historic"
type input "1,279,000"
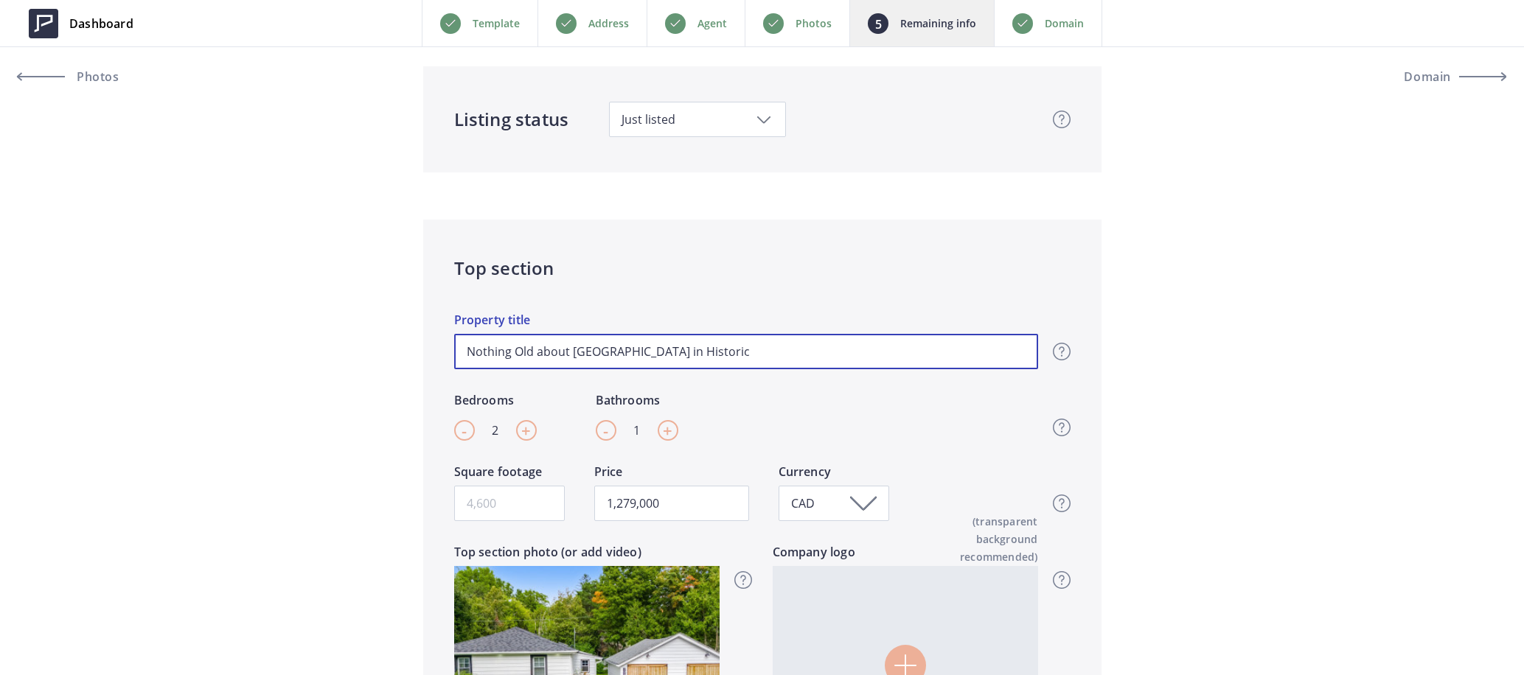
type input "Nothing Old about 7067 Old Mill in Historic M"
type input "1,279,000"
type input "Nothing Old about 7067 Old Mill in Historic Me"
type input "1,279,000"
type input "Nothing Old about 7067 Old Mill in Historic Mea"
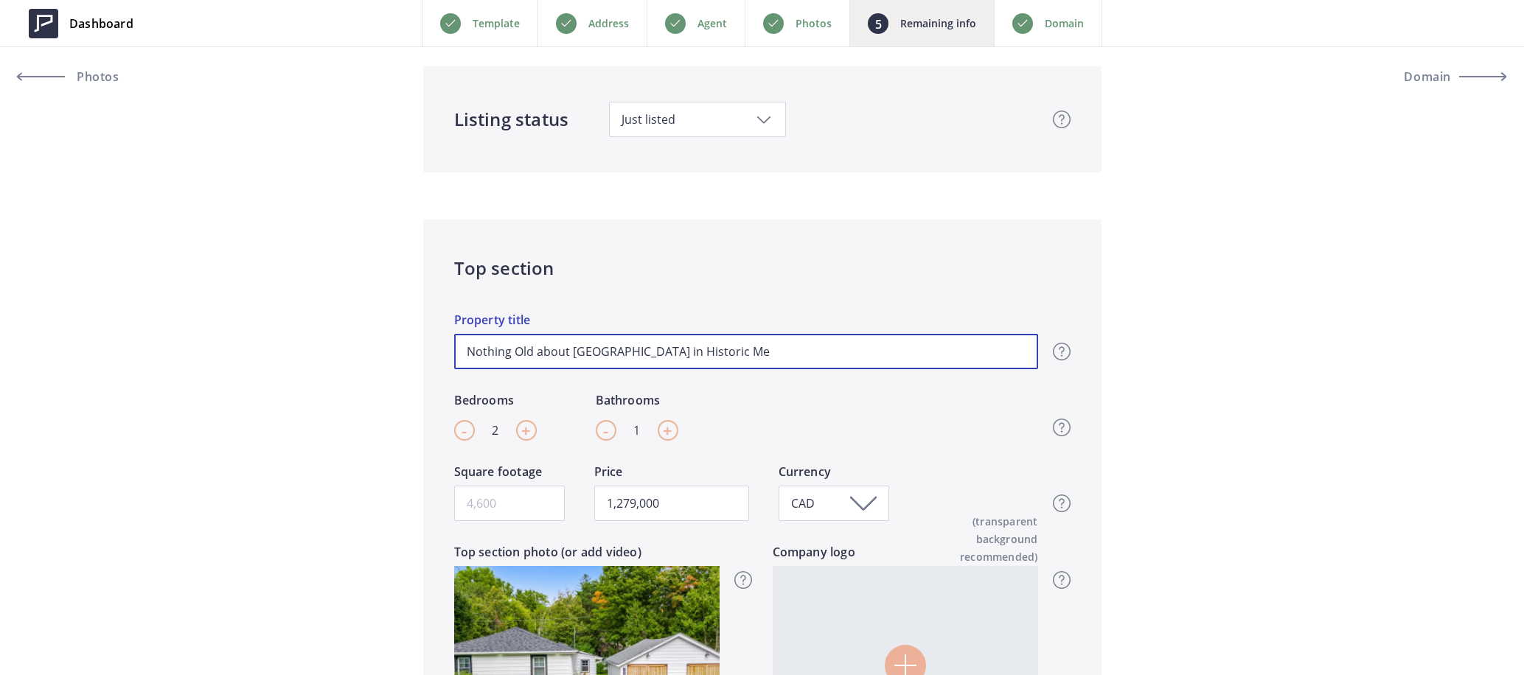
type input "1,279,000"
type input "Nothing Old about 7067 Old Mill in Historic Mead"
type input "1,279,000"
type input "Nothing Old about 7067 Old Mill in Historic Meado"
type input "1,279,000"
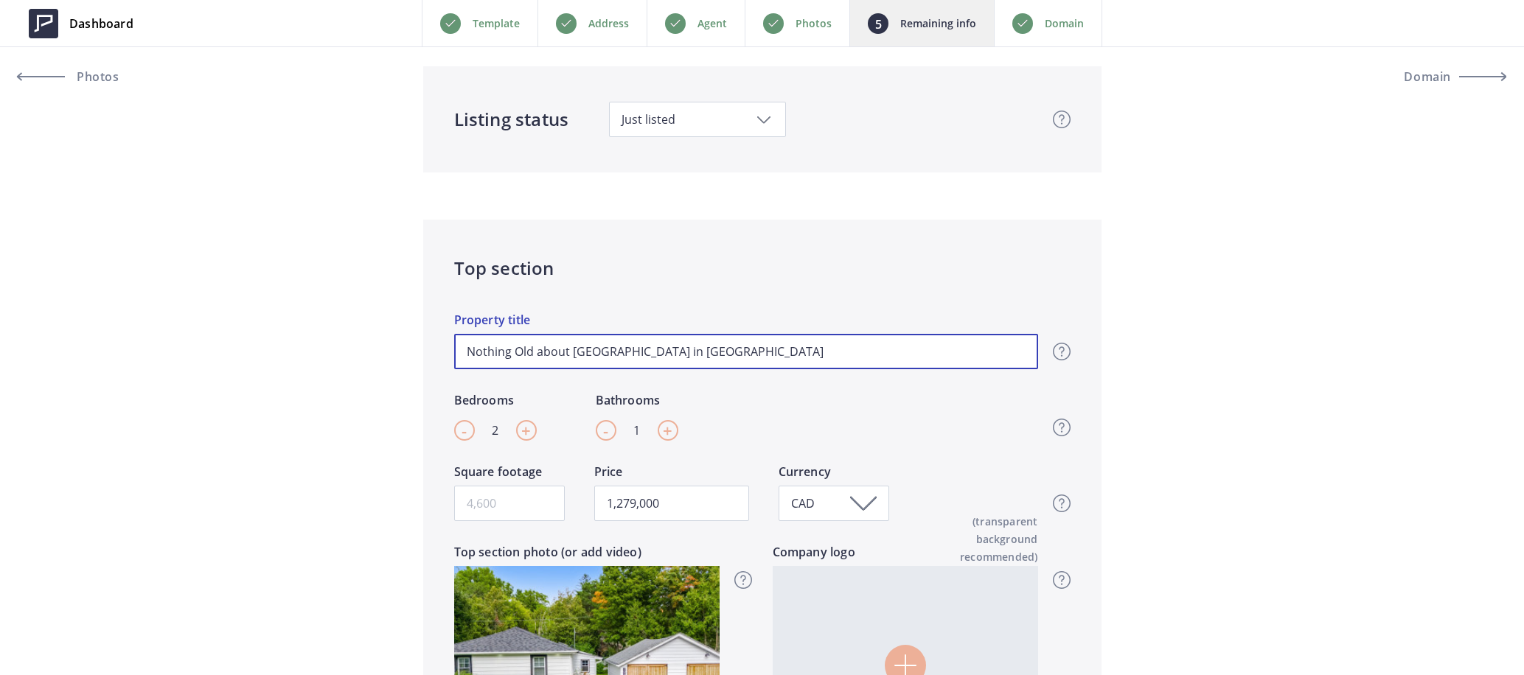
type input "Nothing Old about 7067 Old Mill in Historic Meadow"
type input "1,279,000"
type input "Nothing Old about 7067 Old Mill in Historic Meadowv"
type input "1,279,000"
type input "Nothing Old about 7067 Old Mill in Historic Meadowva"
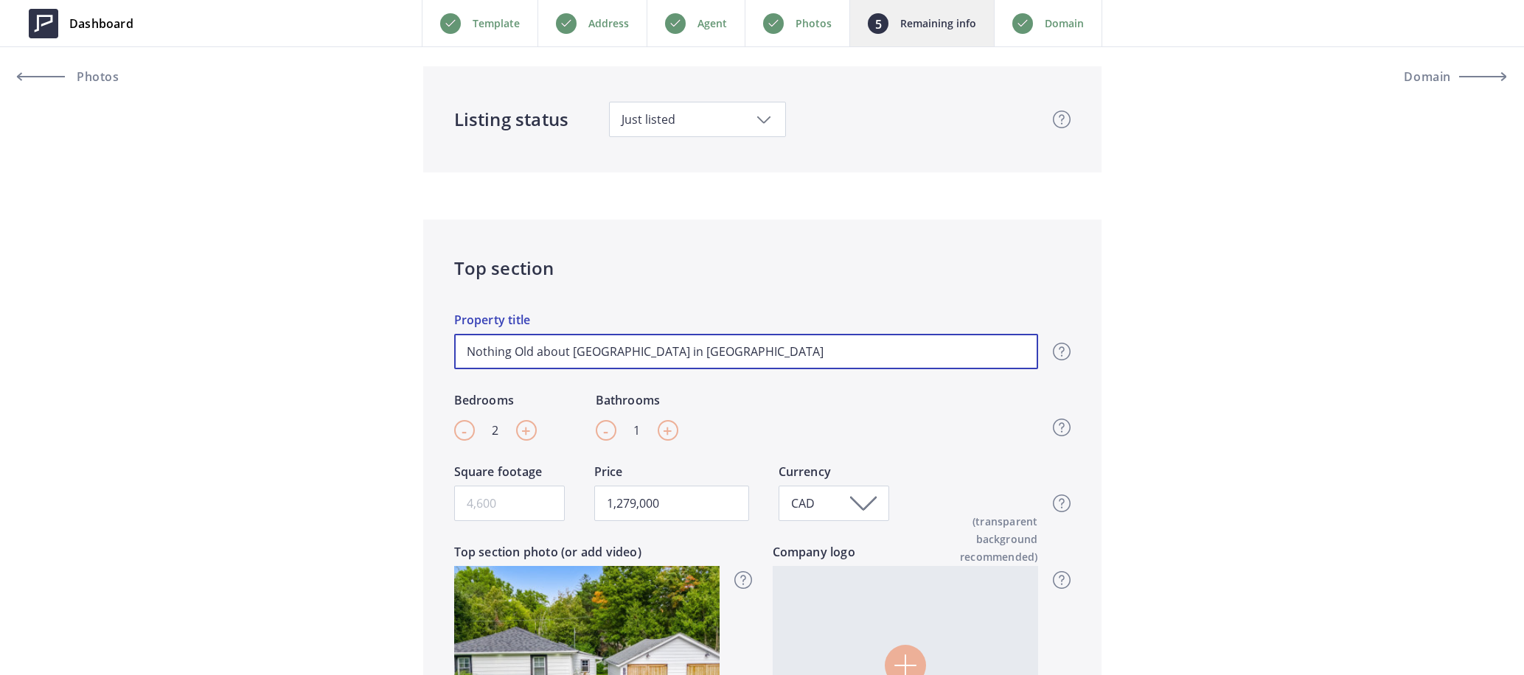
type input "1,279,000"
type input "Nothing Old about 7067 Old Mill in Historic Meadowval"
type input "1,279,000"
type input "Nothing Old about 7067 Old Mill in Historic Meadowvale"
type input "1,279,000"
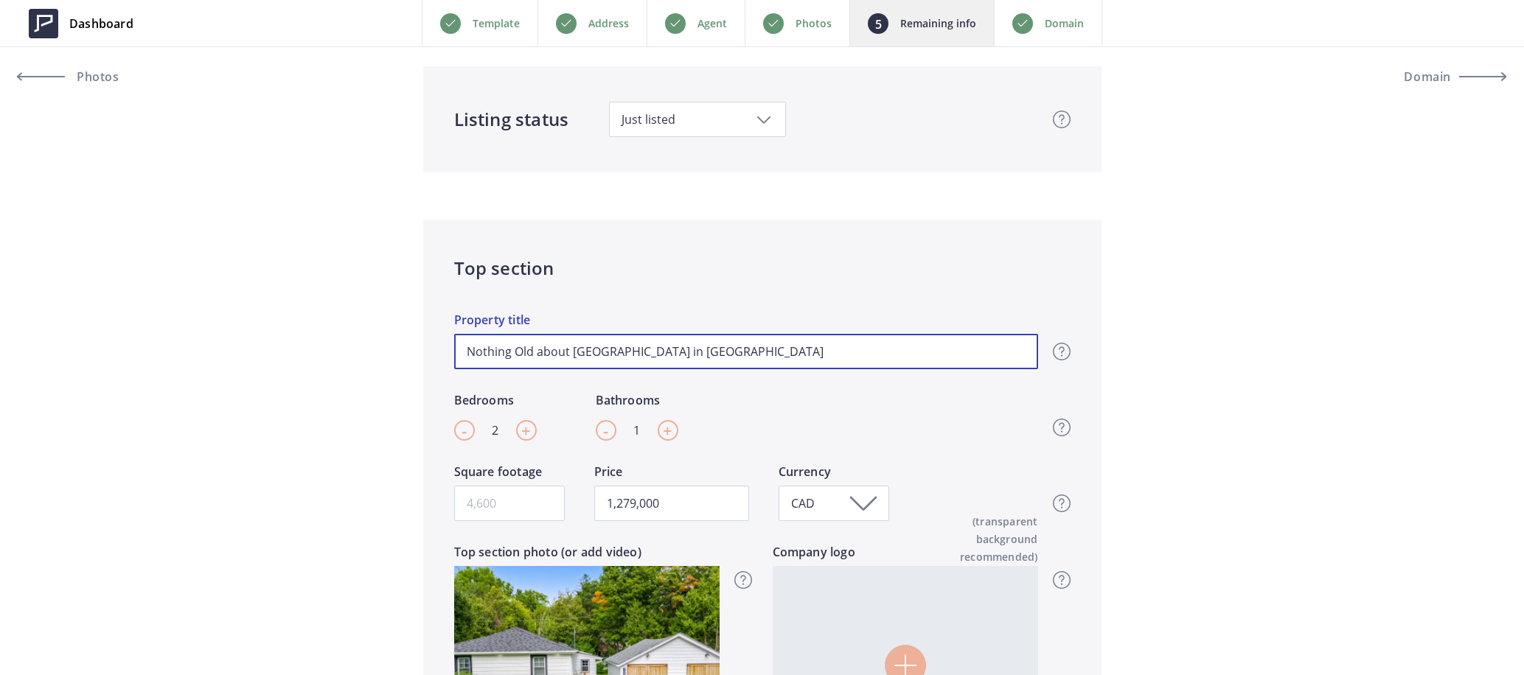
type input "Nothing Old about 7067 Old Mill in Historic Meadowvale"
type input "1,279,000"
drag, startPoint x: 599, startPoint y: 352, endPoint x: 441, endPoint y: 349, distance: 158.5
click at [441, 349] on div "Top section Nothing Old about 7067 Old Mill in Historic Meadowvale Property tit…" at bounding box center [762, 521] width 678 height 603
type input "Nothing Old about 7067 Old Mill in Historic Meadowvale"
